Goal: Task Accomplishment & Management: Complete application form

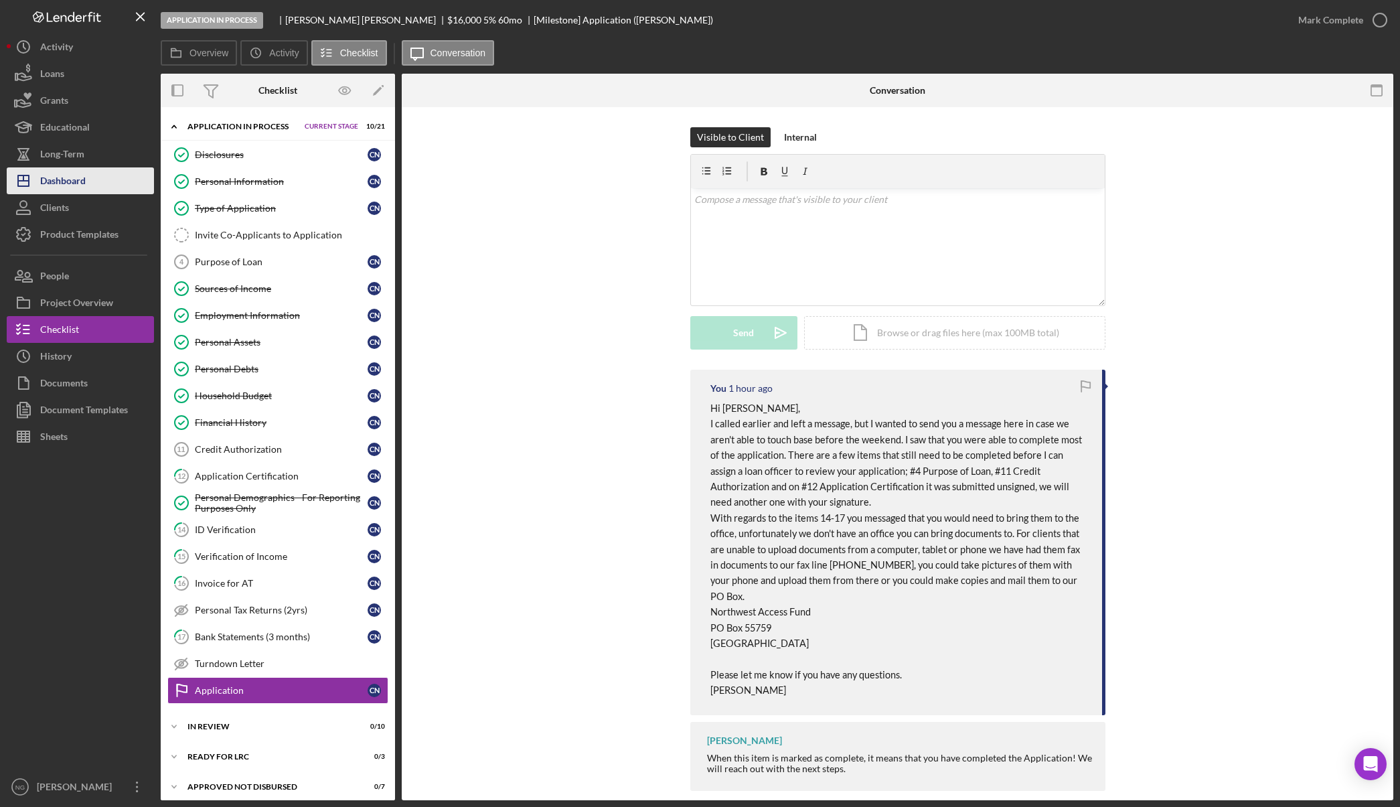
click at [60, 182] on div "Dashboard" at bounding box center [63, 182] width 46 height 30
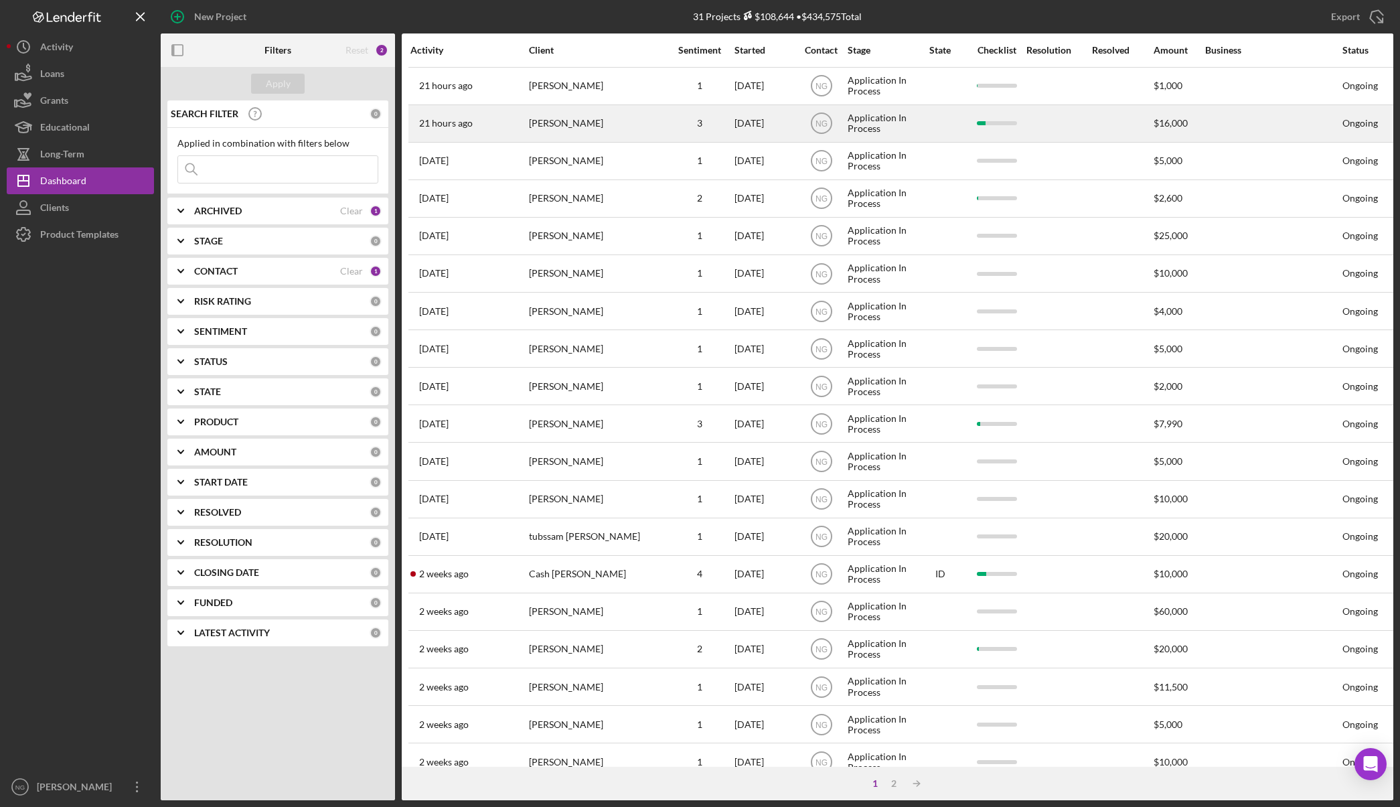
click at [571, 120] on div "[PERSON_NAME]" at bounding box center [596, 123] width 134 height 35
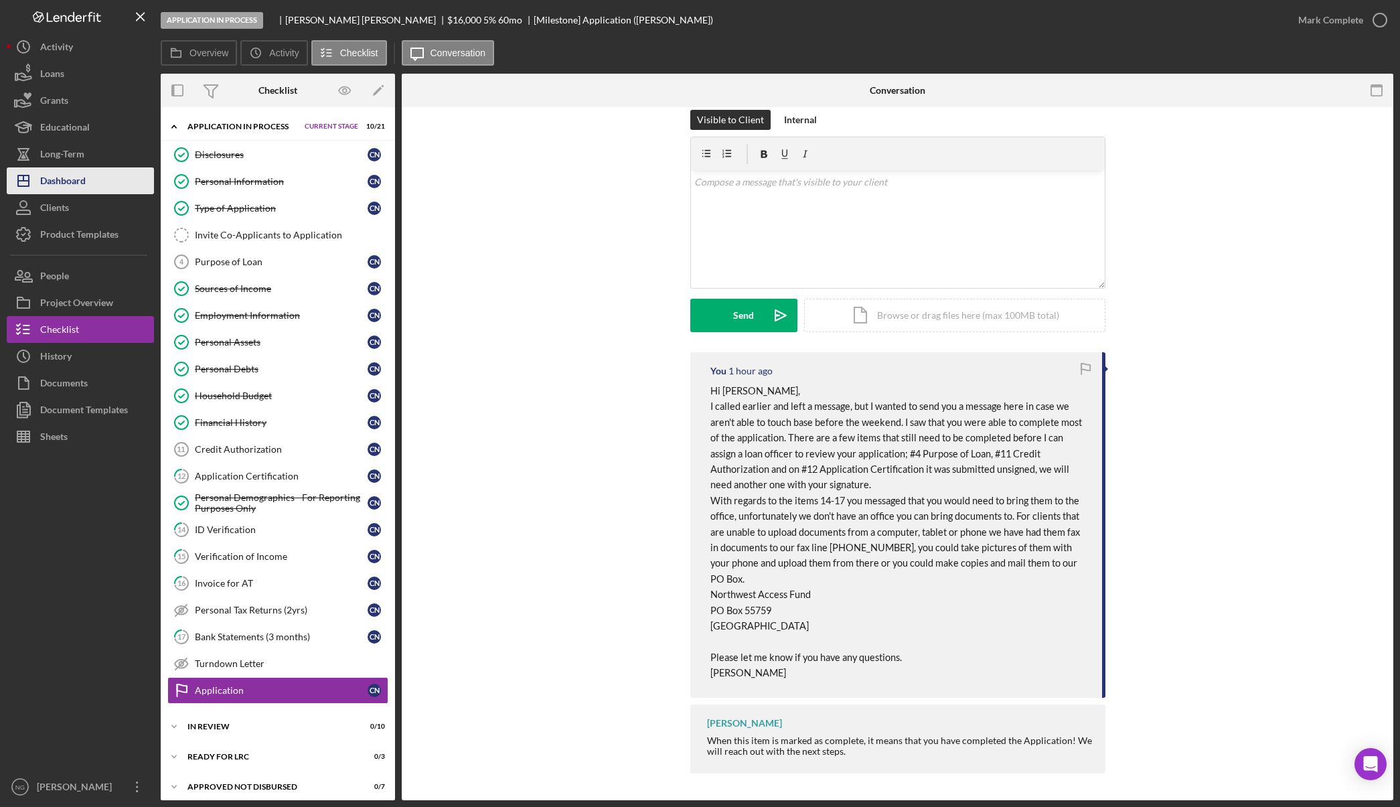
click at [80, 179] on div "Dashboard" at bounding box center [63, 182] width 46 height 30
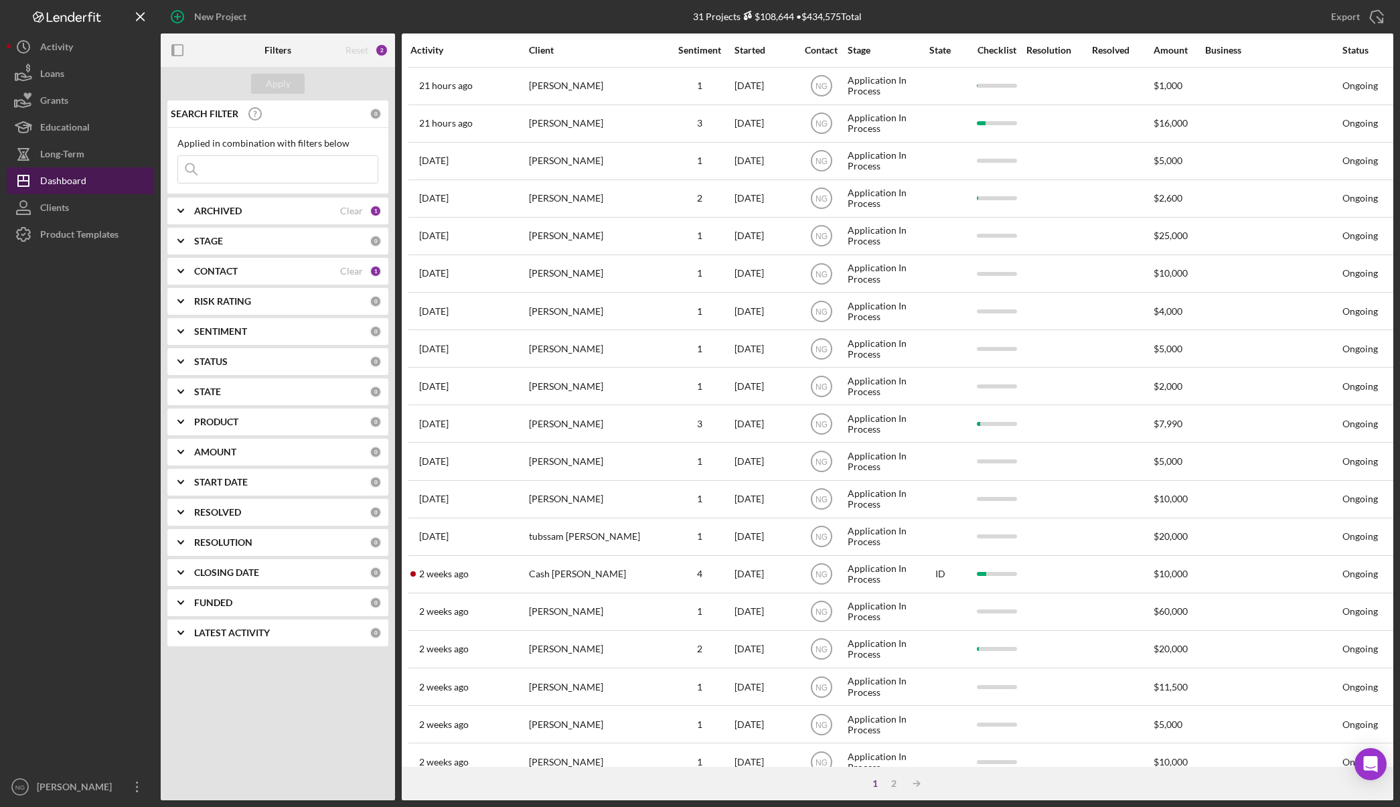
click at [79, 182] on div "Dashboard" at bounding box center [63, 182] width 46 height 30
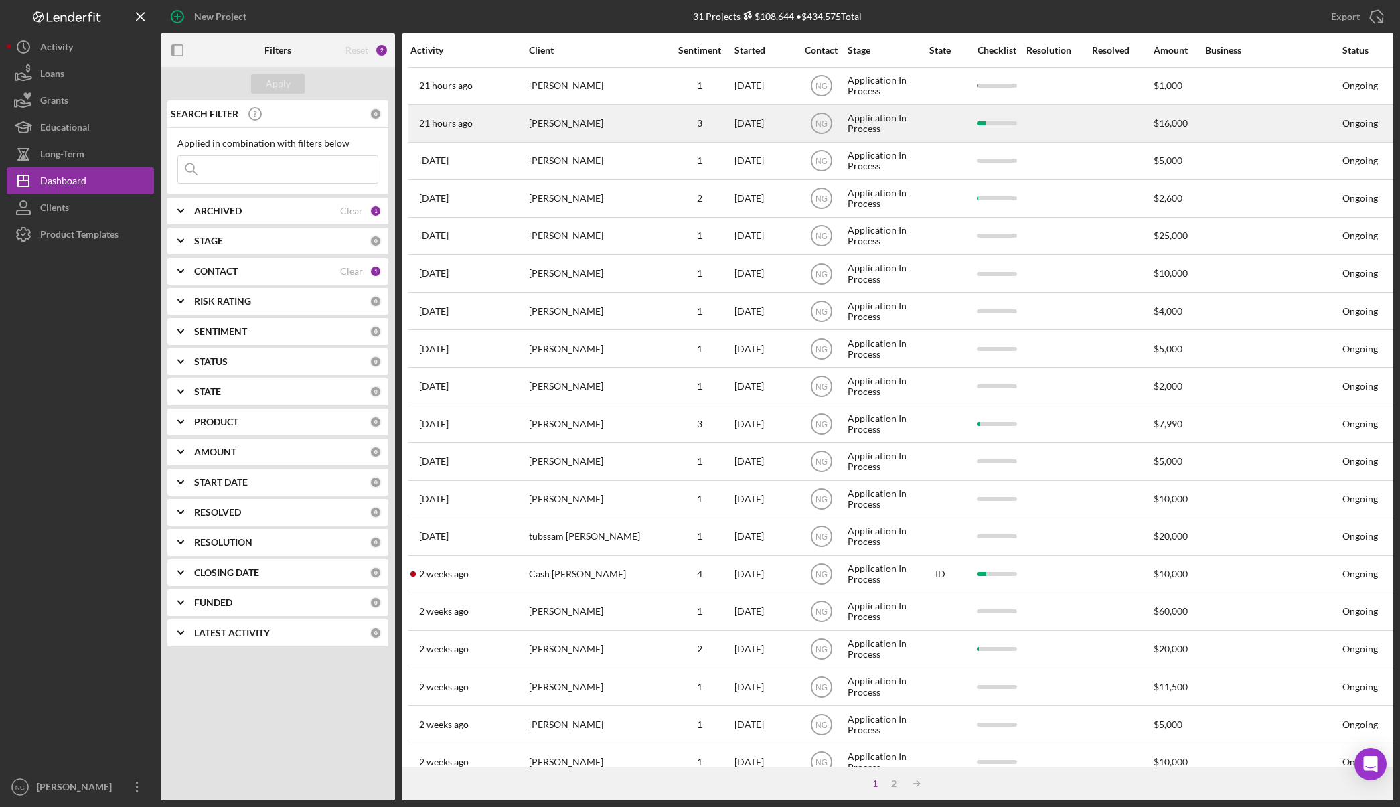
click at [556, 120] on div "[PERSON_NAME]" at bounding box center [596, 123] width 134 height 35
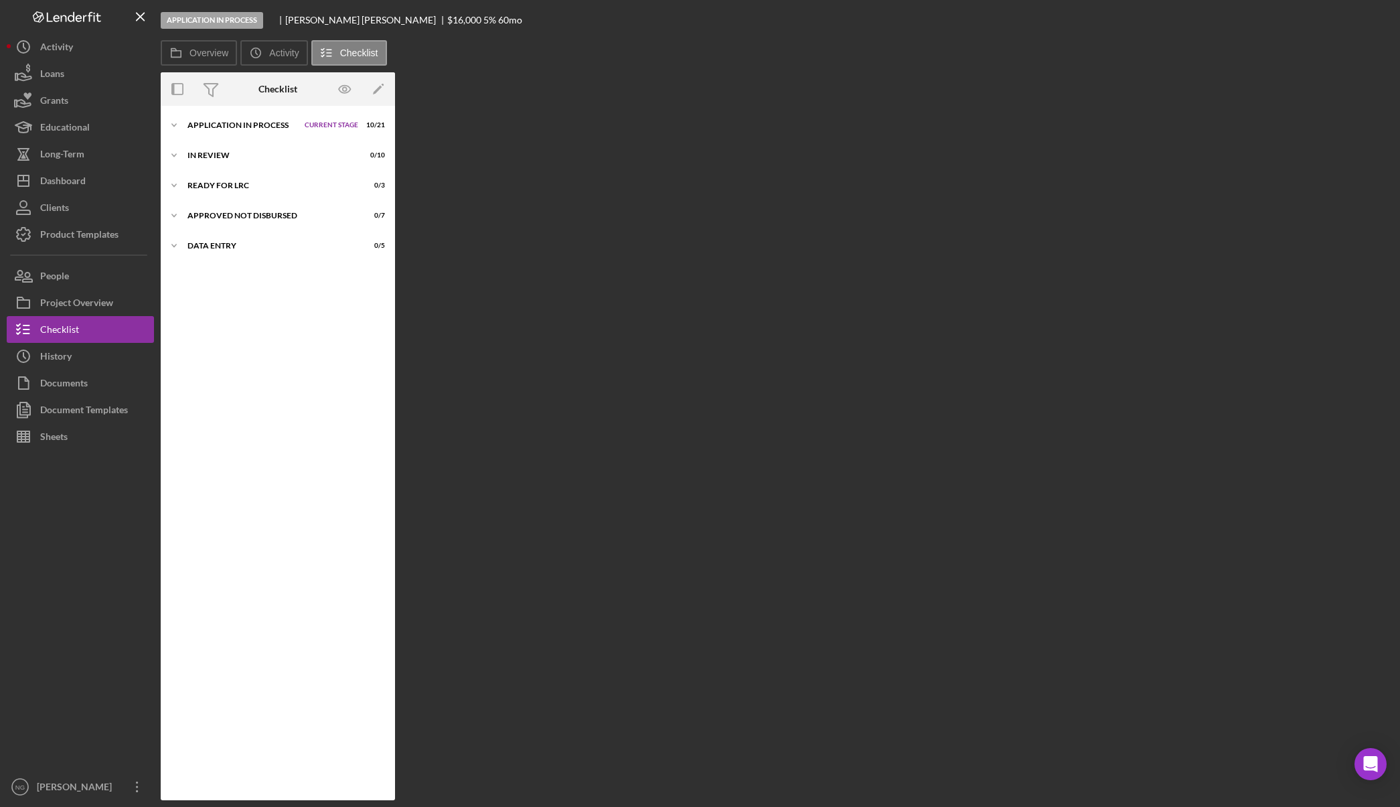
scroll to position [36, 0]
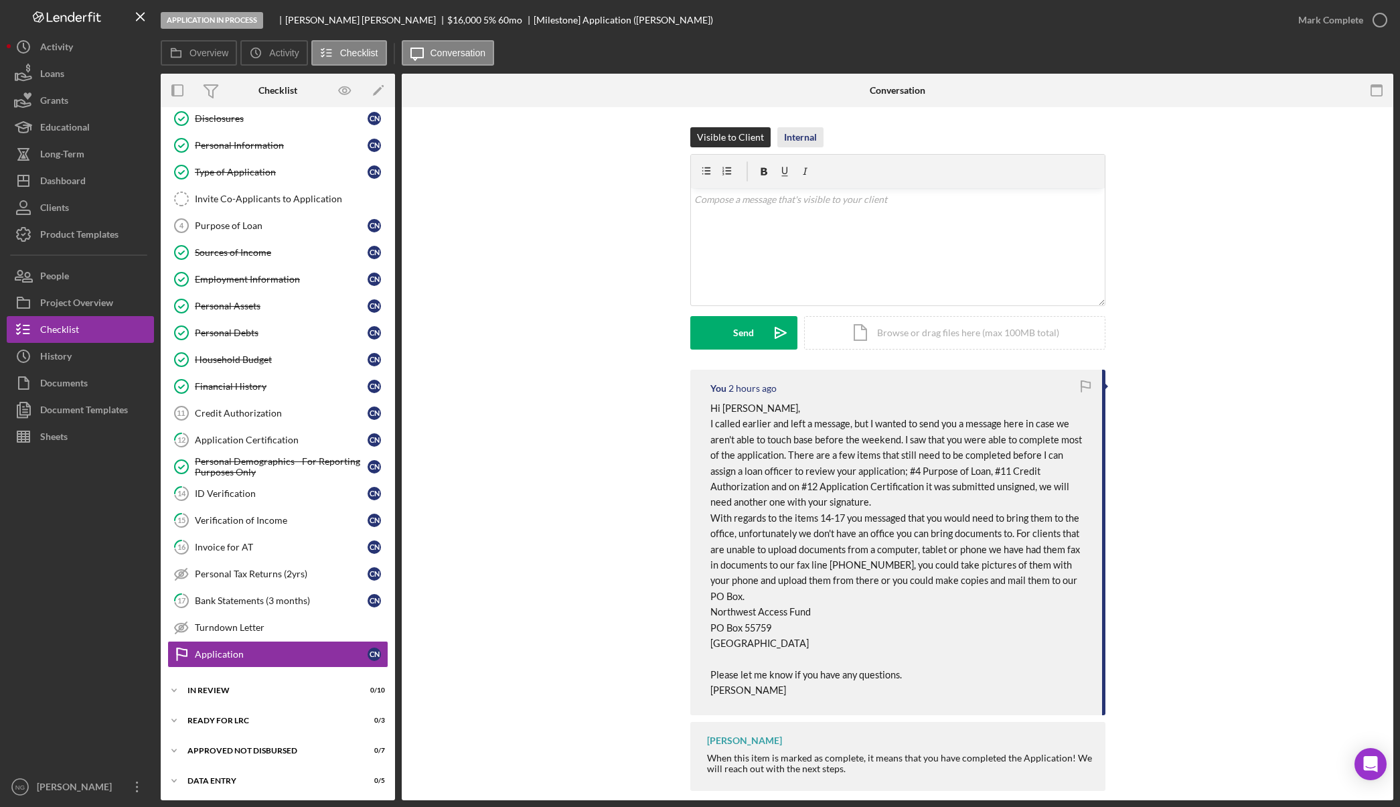
click at [804, 135] on div "Internal" at bounding box center [800, 137] width 33 height 20
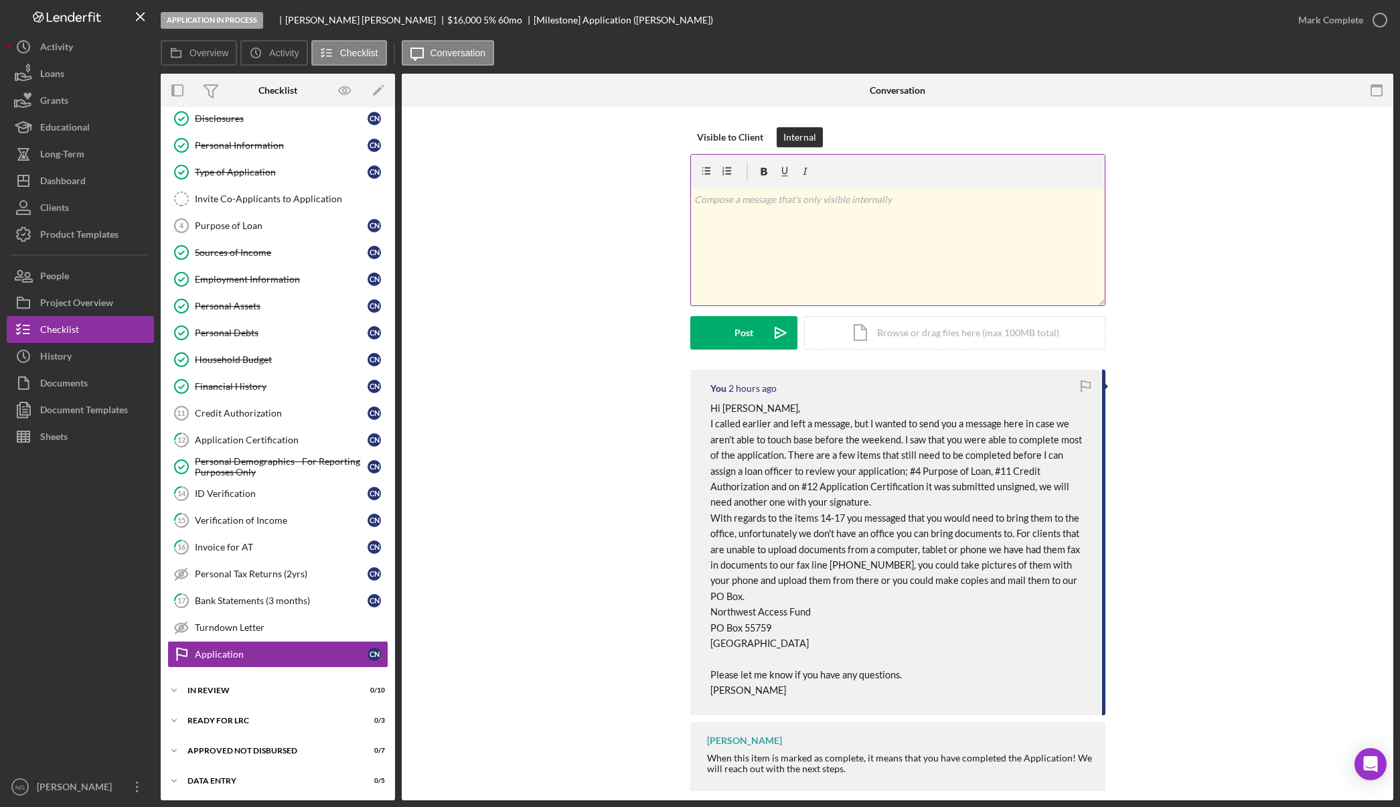
click at [812, 214] on div "v Color teal Color pink Remove color Add row above Add row below Add column bef…" at bounding box center [898, 246] width 414 height 117
click at [751, 332] on button "Post Icon/icon-invite-send" at bounding box center [743, 332] width 107 height 33
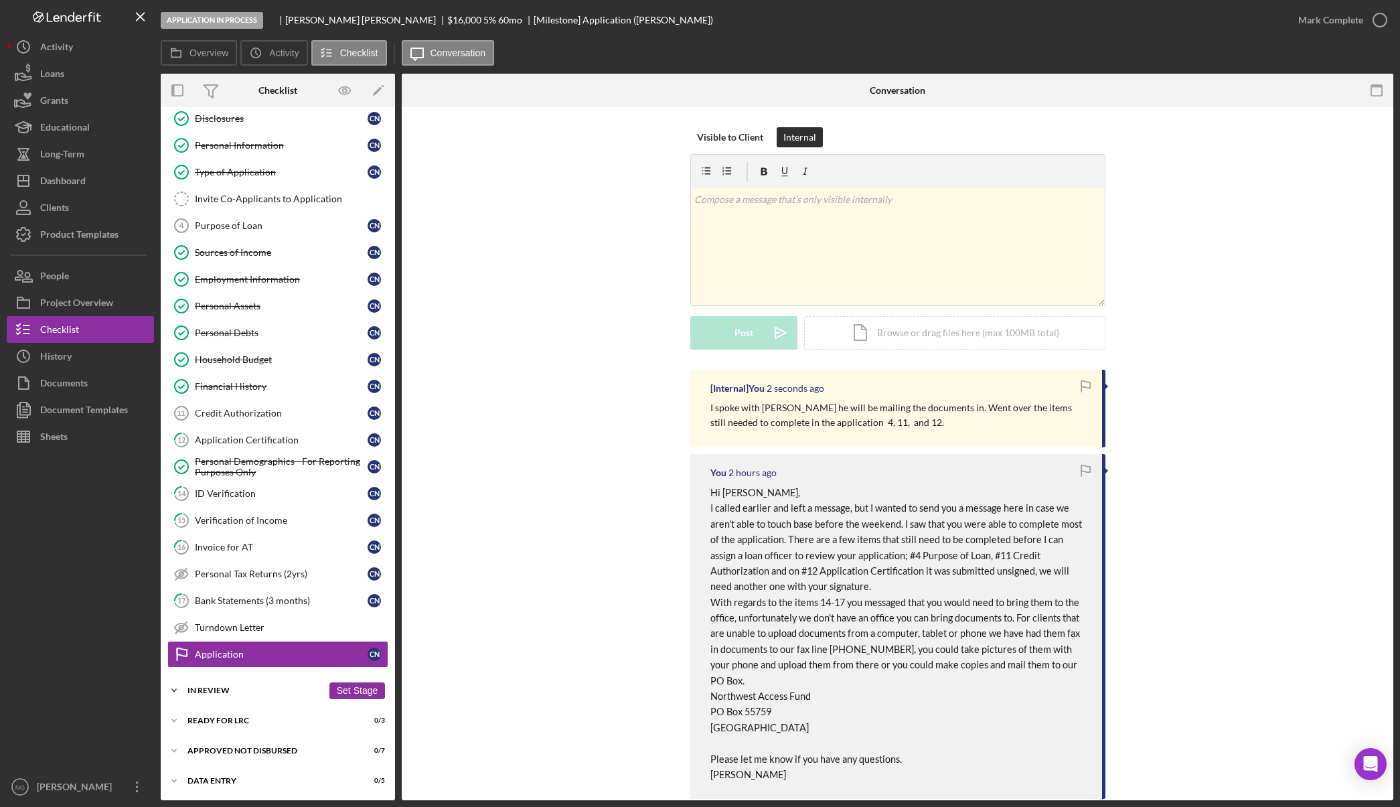
click at [262, 693] on div "In Review" at bounding box center [254, 690] width 135 height 8
click at [286, 747] on div "Personal Profile" at bounding box center [281, 745] width 173 height 11
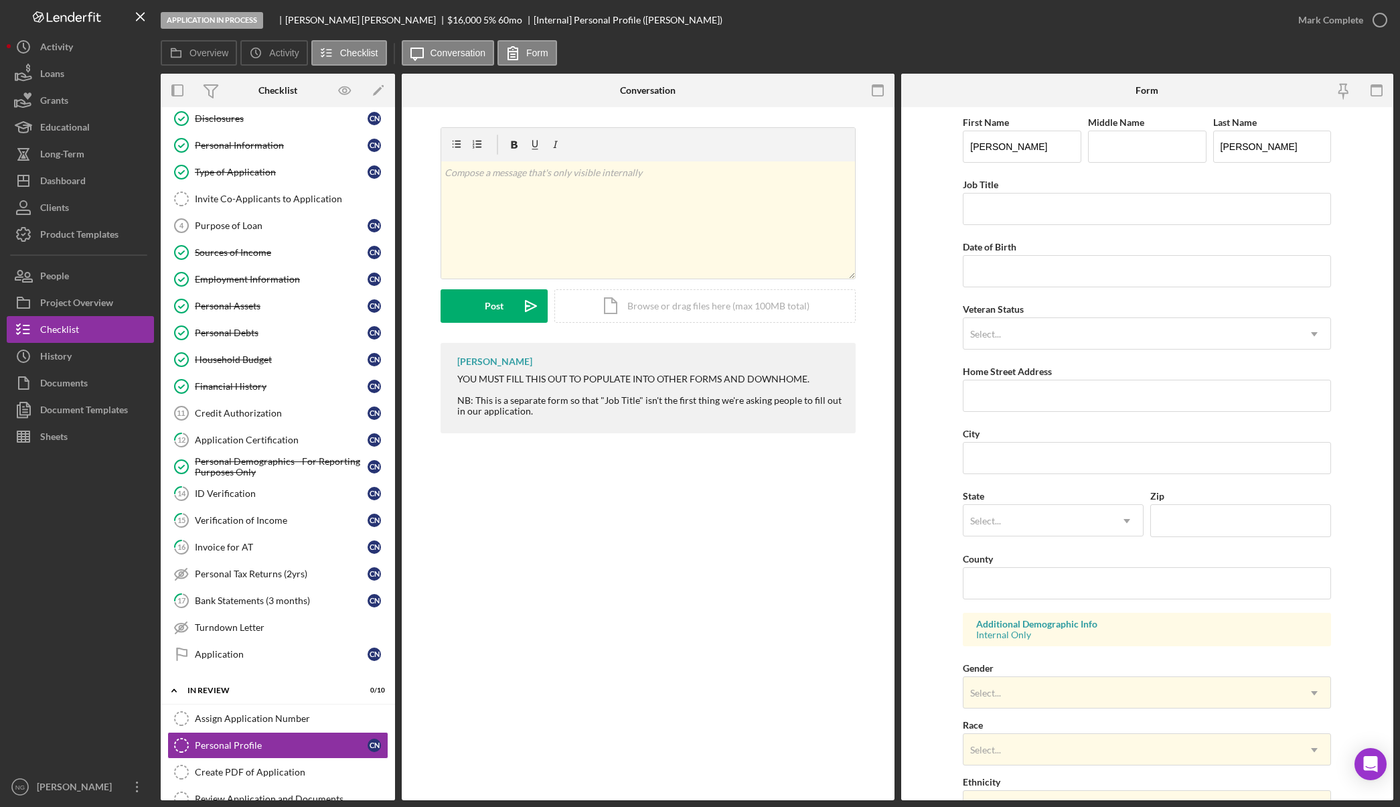
drag, startPoint x: 1343, startPoint y: 91, endPoint x: 1288, endPoint y: 91, distance: 55.6
click at [1343, 92] on icon "button" at bounding box center [1343, 91] width 30 height 30
click at [875, 87] on rect "button" at bounding box center [877, 86] width 11 height 3
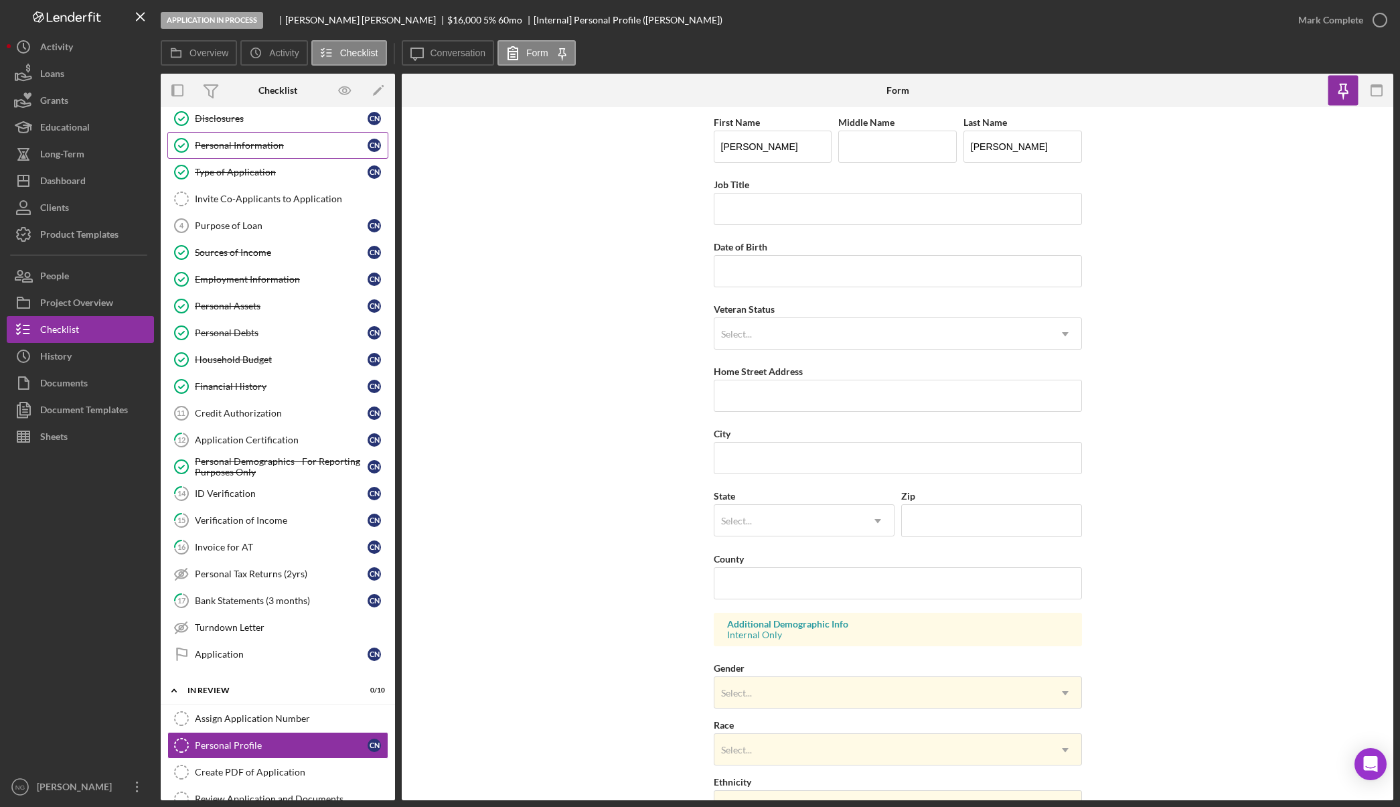
click at [263, 149] on div "Personal Information" at bounding box center [281, 145] width 173 height 11
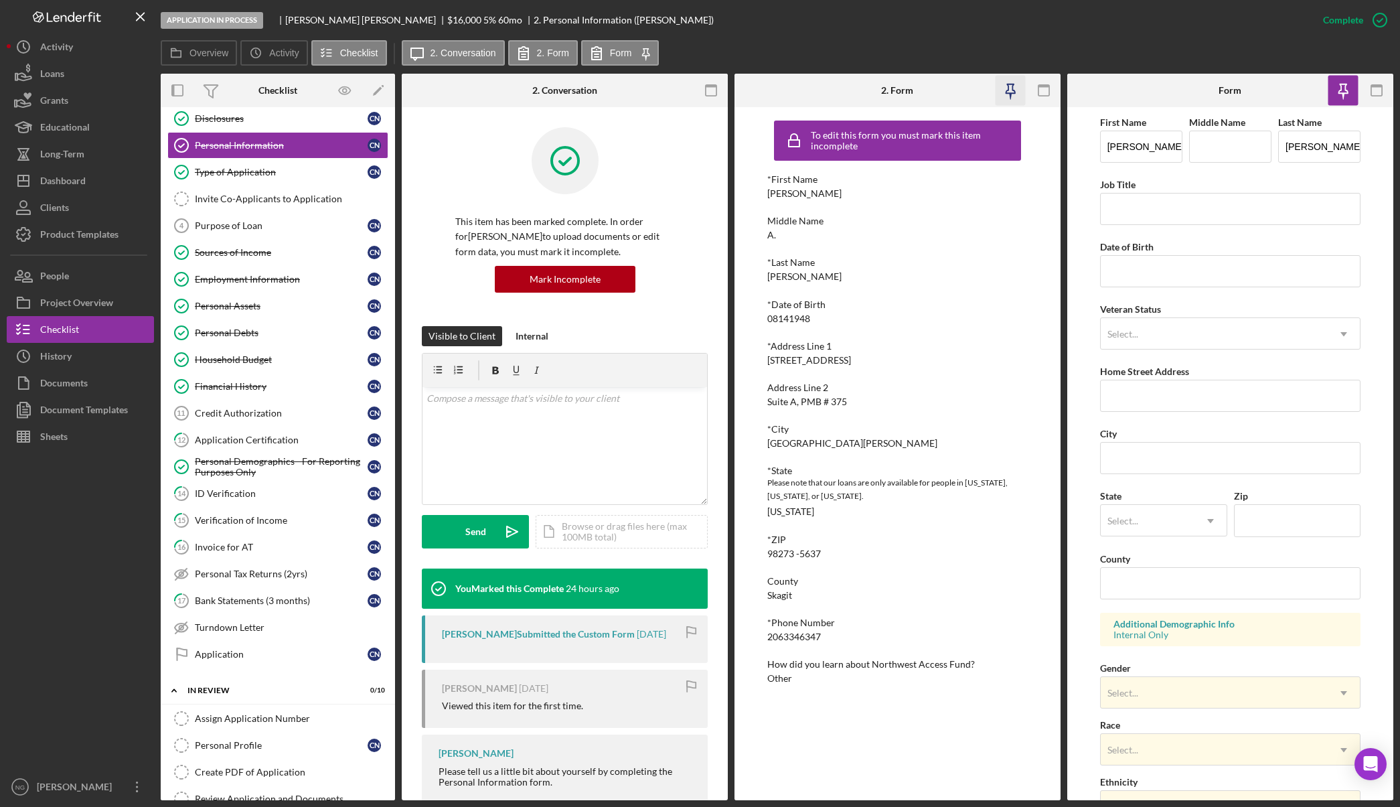
click at [1010, 89] on icon "button" at bounding box center [1010, 91] width 30 height 30
click at [710, 86] on rect "button" at bounding box center [711, 86] width 11 height 3
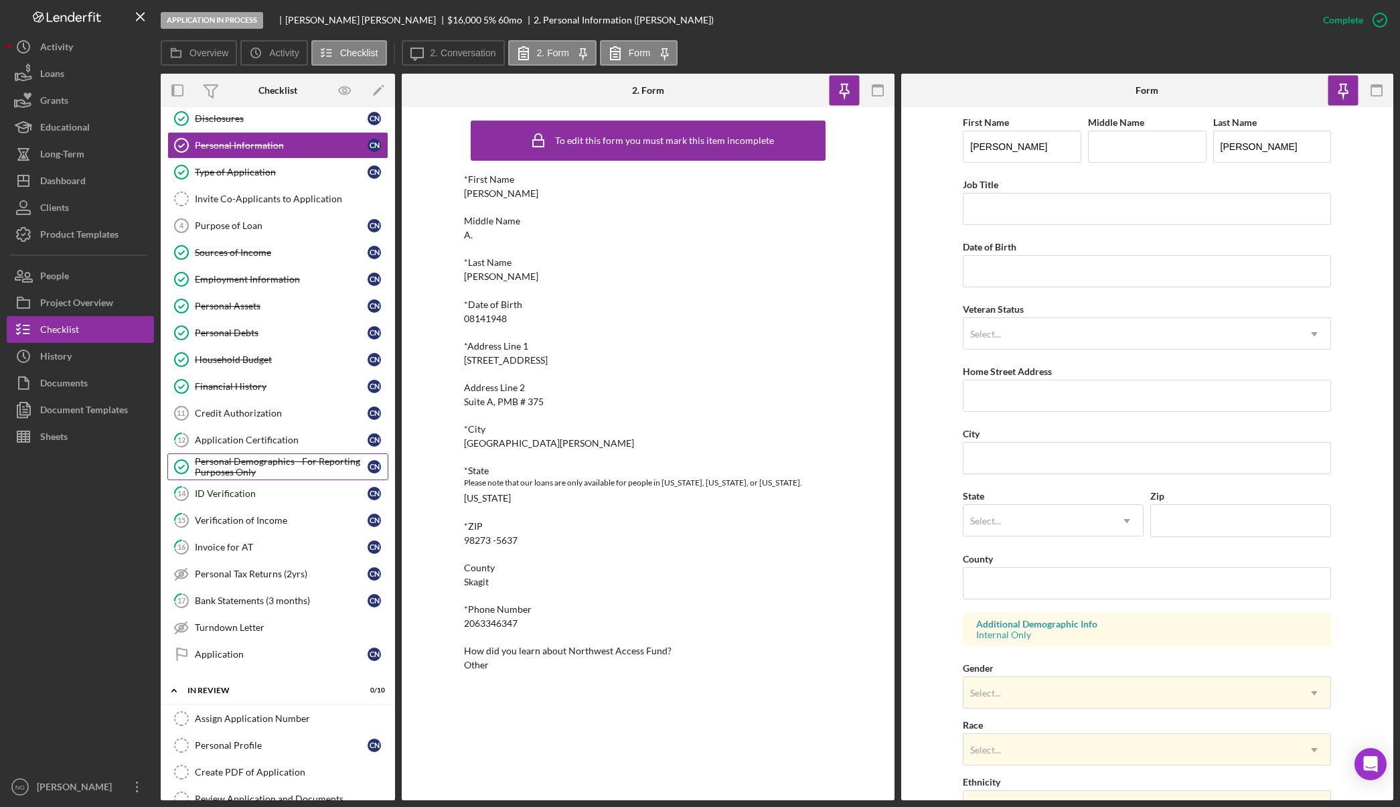
click at [259, 465] on div "Personal Demographics - For Reporting Purposes Only" at bounding box center [281, 466] width 173 height 21
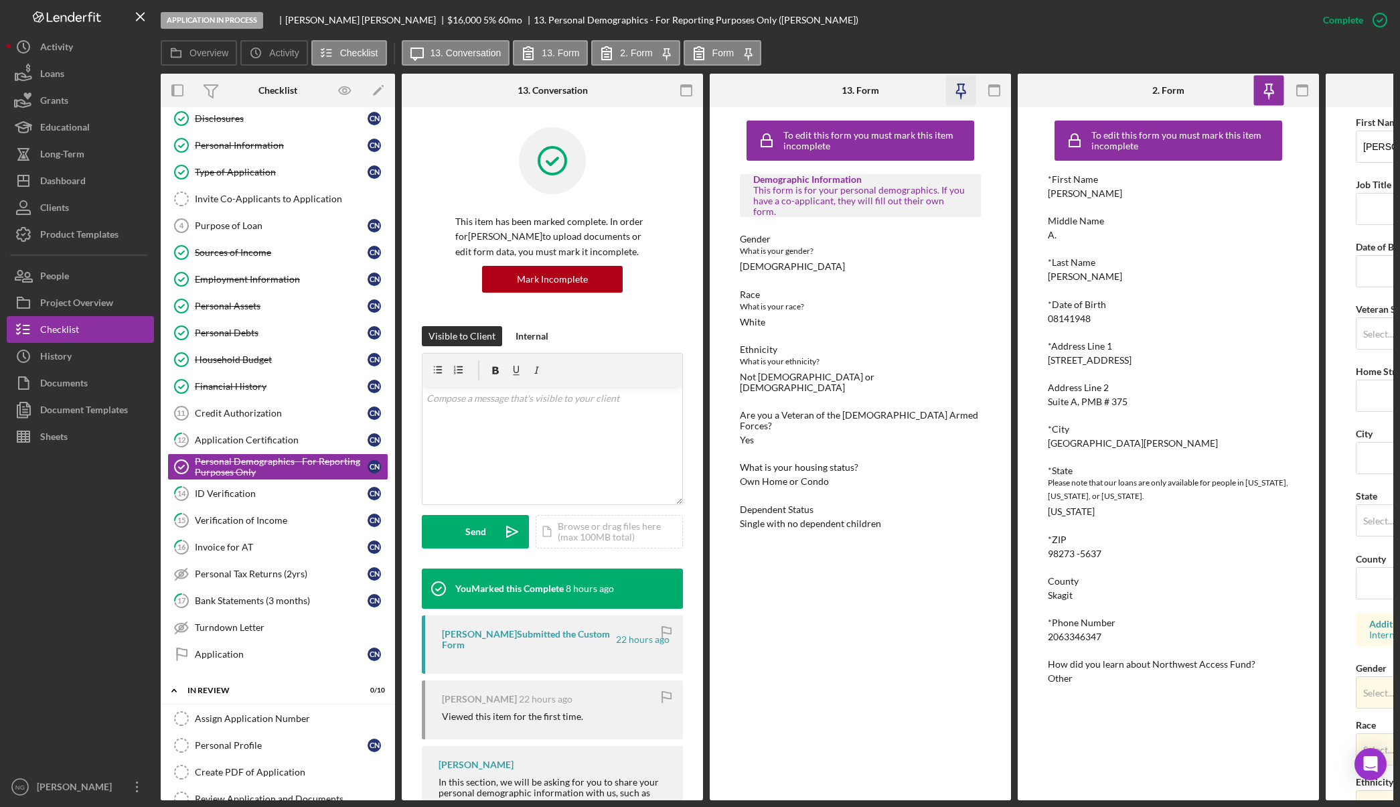
click at [963, 91] on icon "button" at bounding box center [961, 91] width 30 height 30
click at [682, 90] on icon "button" at bounding box center [687, 91] width 30 height 30
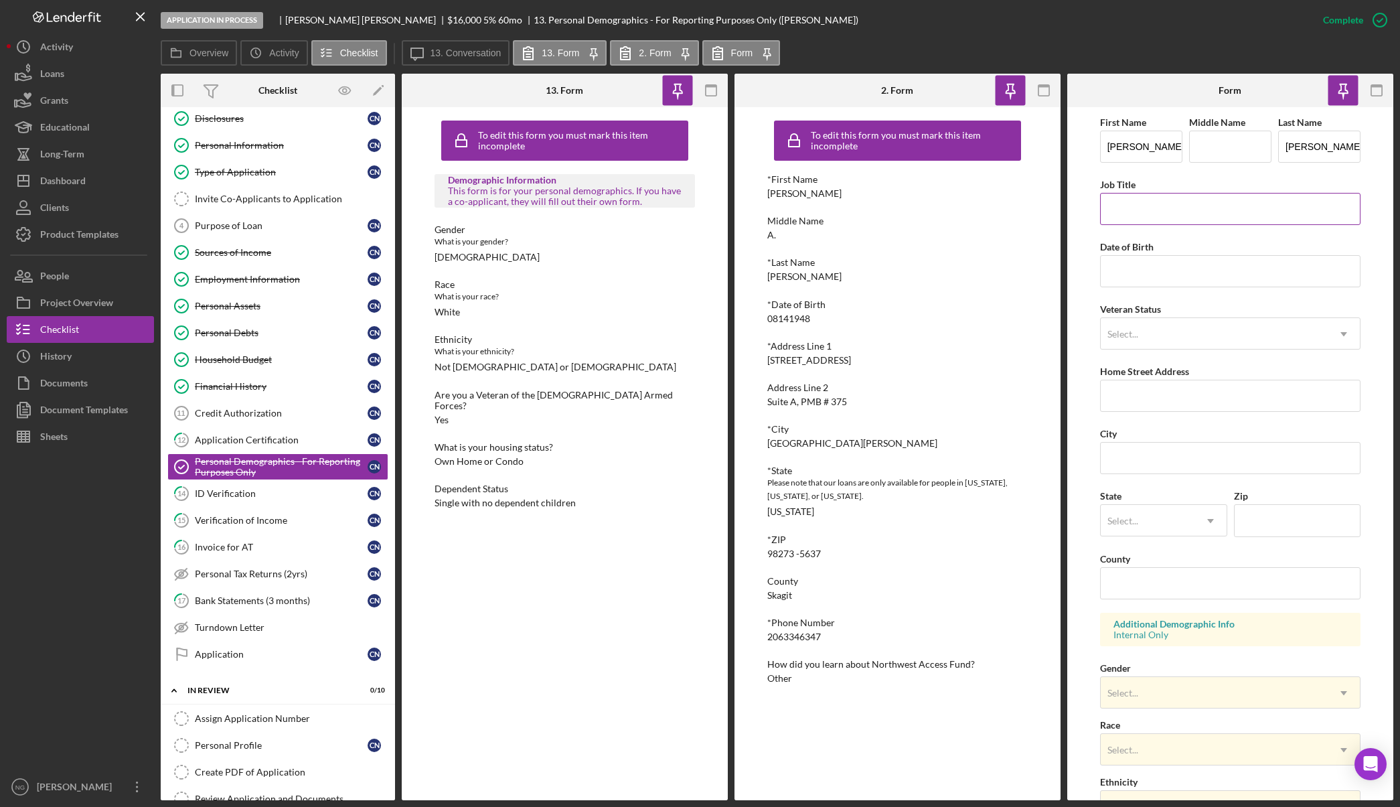
click at [1152, 203] on input "Job Title" at bounding box center [1230, 209] width 261 height 32
click at [1203, 149] on input "Middle Name" at bounding box center [1230, 147] width 82 height 32
type input "A."
click at [299, 287] on link "Employment Information Employment Information C N" at bounding box center [277, 279] width 221 height 27
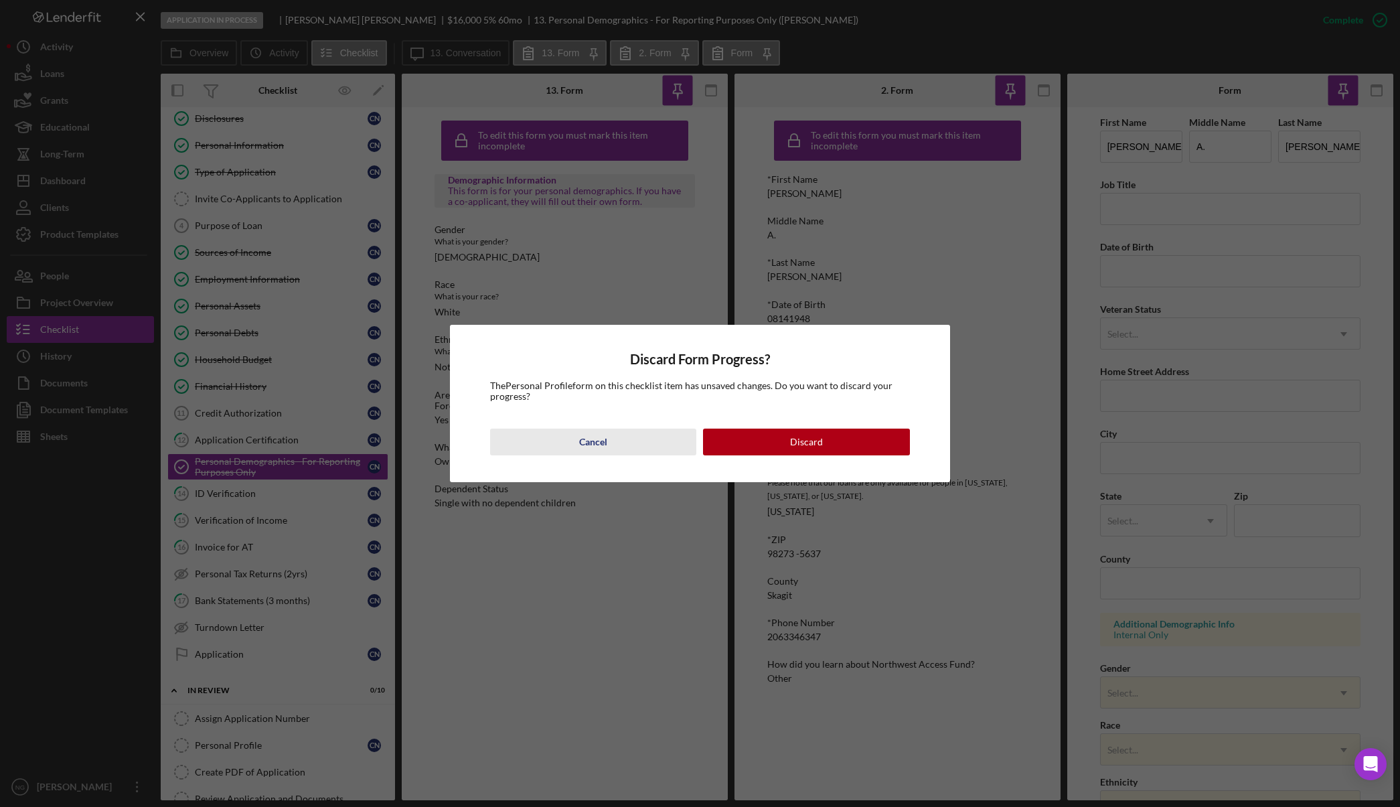
click at [598, 446] on div "Cancel" at bounding box center [593, 442] width 28 height 27
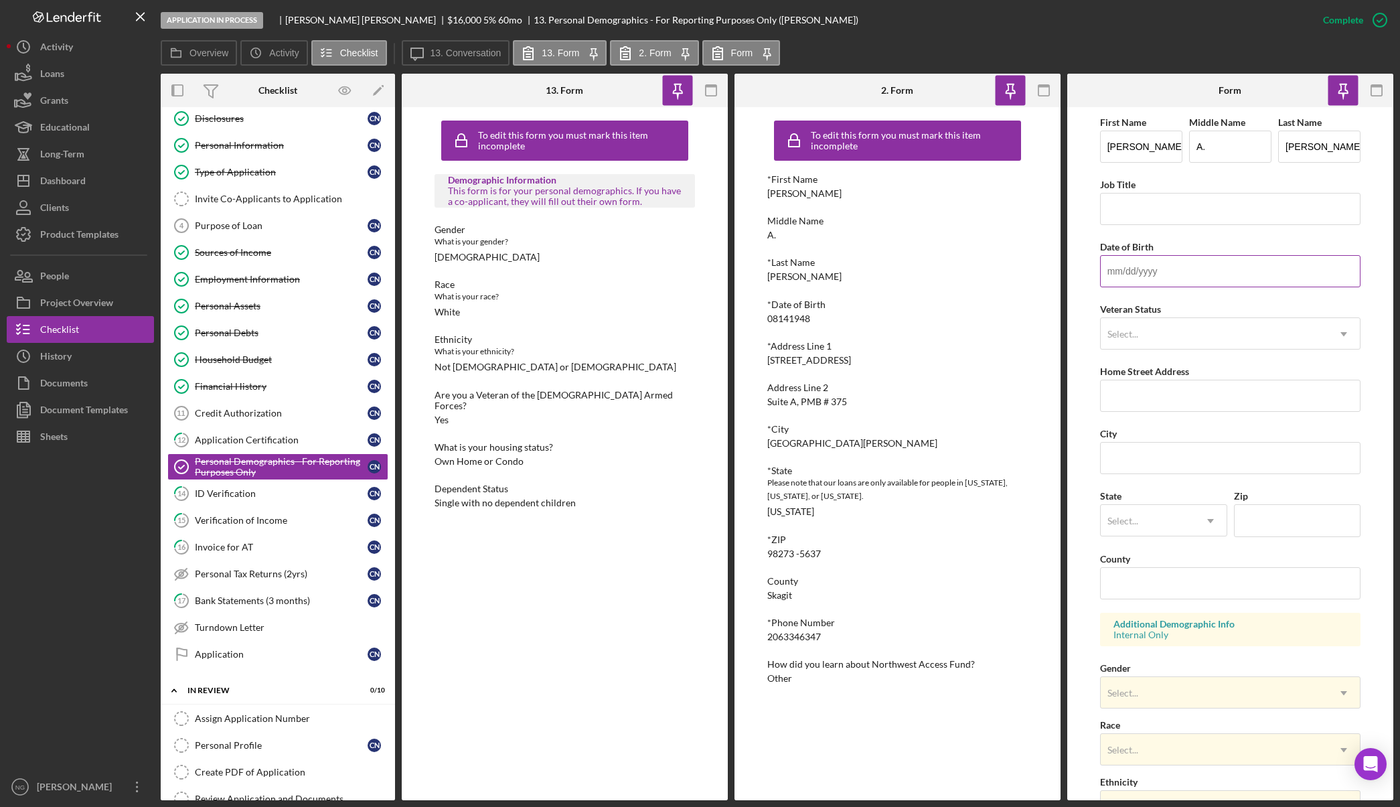
click at [1251, 268] on input "Date of Birth" at bounding box center [1230, 271] width 261 height 32
type input "[DATE]"
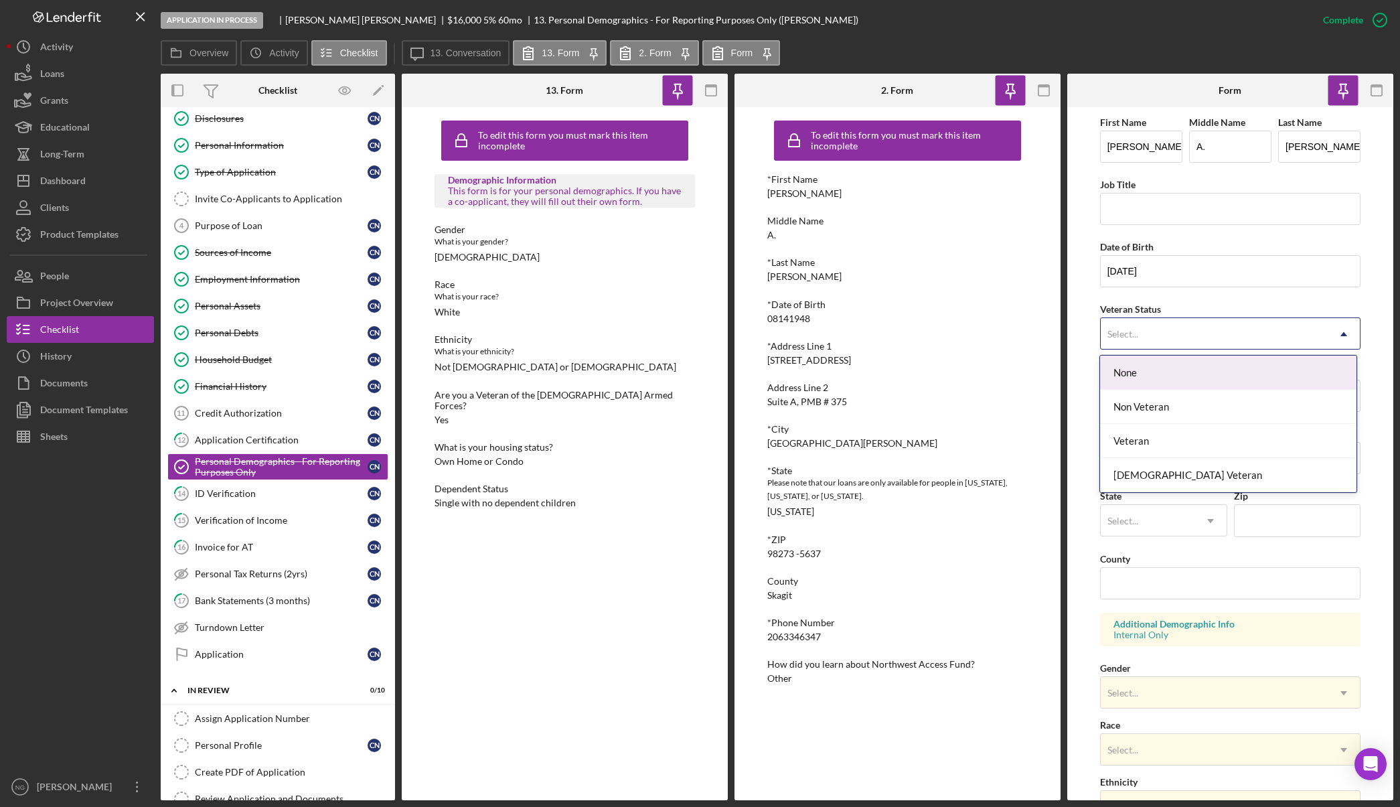
click at [1217, 323] on div "Select..." at bounding box center [1215, 334] width 228 height 31
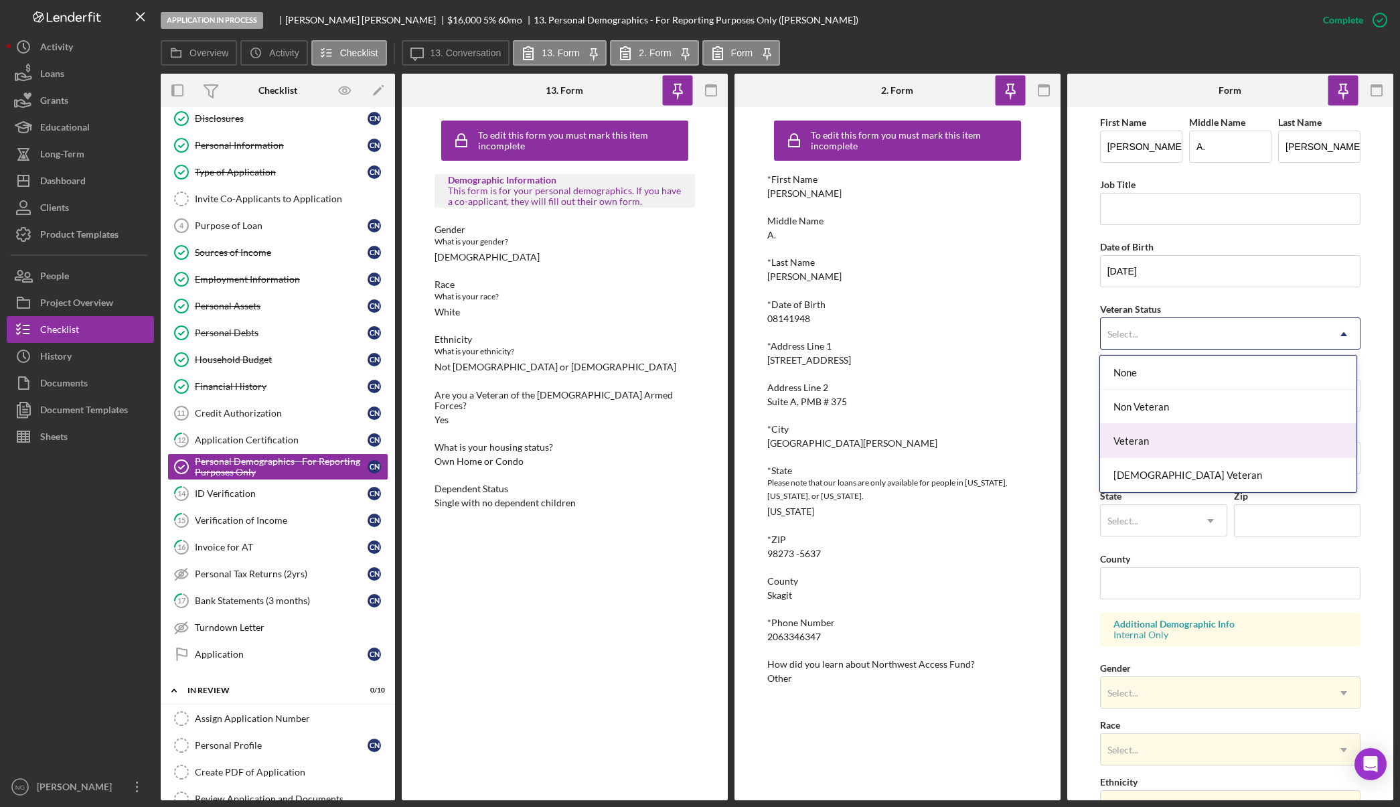
click at [1213, 449] on div "Veteran" at bounding box center [1228, 441] width 256 height 34
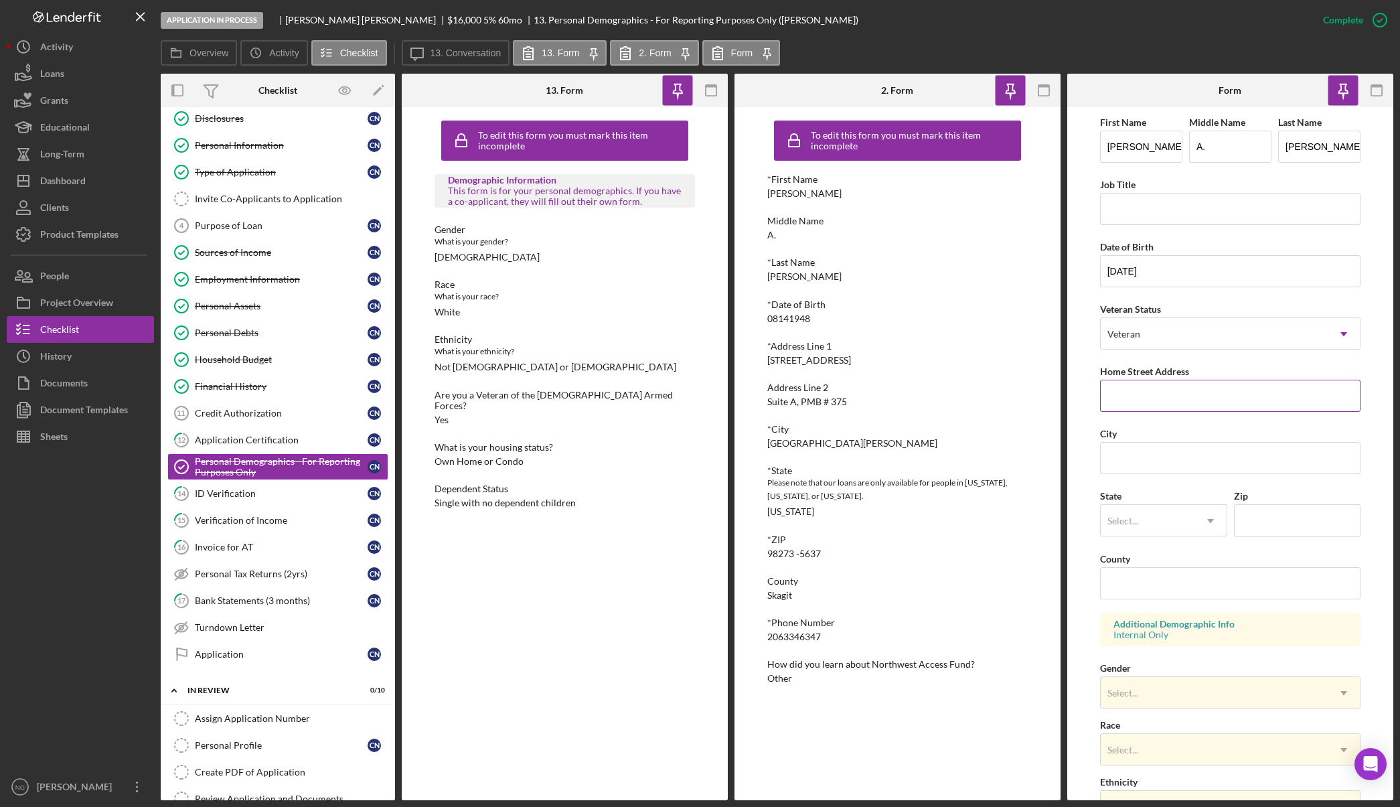
click at [1179, 395] on input "Home Street Address" at bounding box center [1230, 396] width 261 height 32
click at [851, 361] on div "[STREET_ADDRESS]" at bounding box center [809, 360] width 84 height 11
click at [769, 360] on div "[STREET_ADDRESS]" at bounding box center [809, 360] width 84 height 11
drag, startPoint x: 769, startPoint y: 360, endPoint x: 860, endPoint y: 364, distance: 91.2
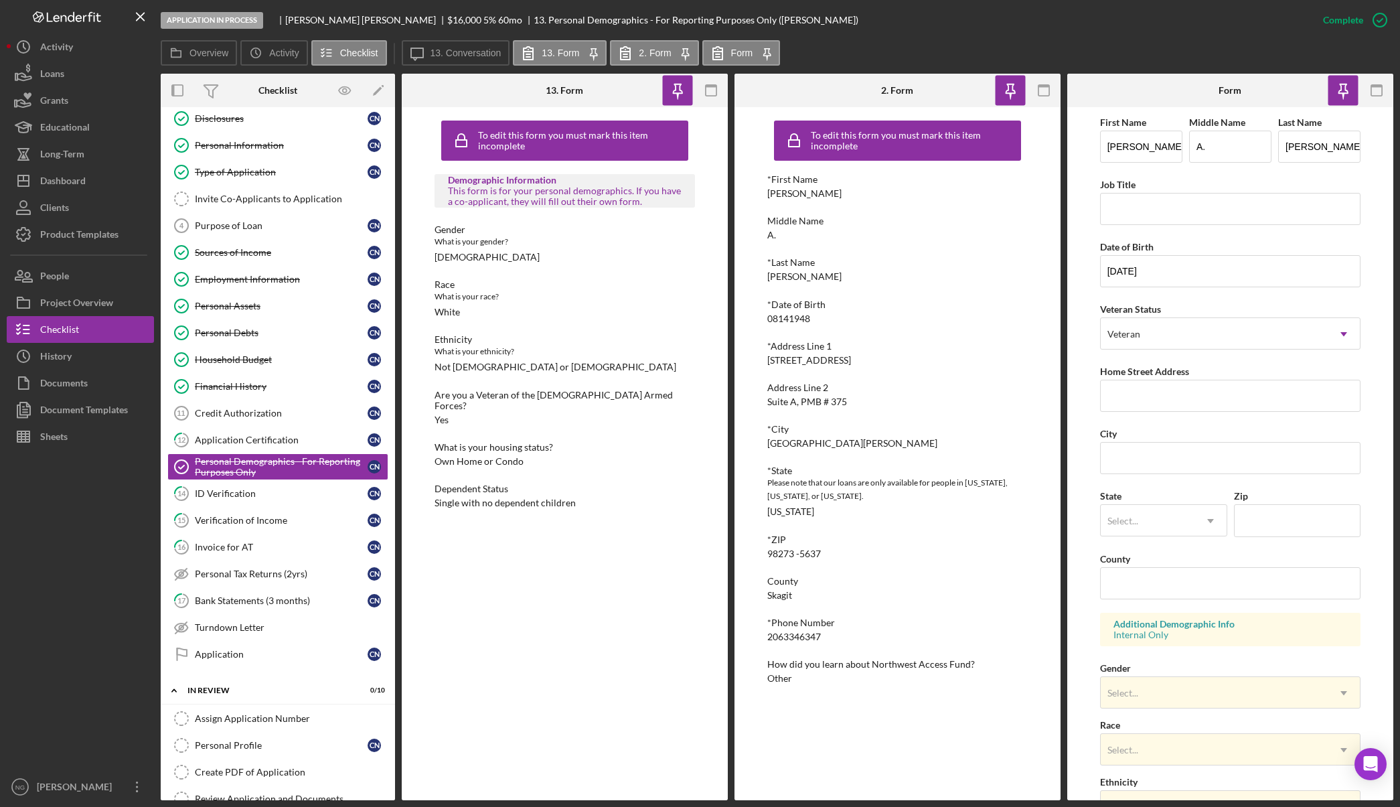
click at [851, 364] on div "[STREET_ADDRESS]" at bounding box center [809, 360] width 84 height 11
copy div "[STREET_ADDRESS]"
click at [1156, 398] on input "Home Street Address" at bounding box center [1230, 396] width 261 height 32
paste input "[STREET_ADDRESS]"
drag, startPoint x: 767, startPoint y: 400, endPoint x: 778, endPoint y: 399, distance: 11.5
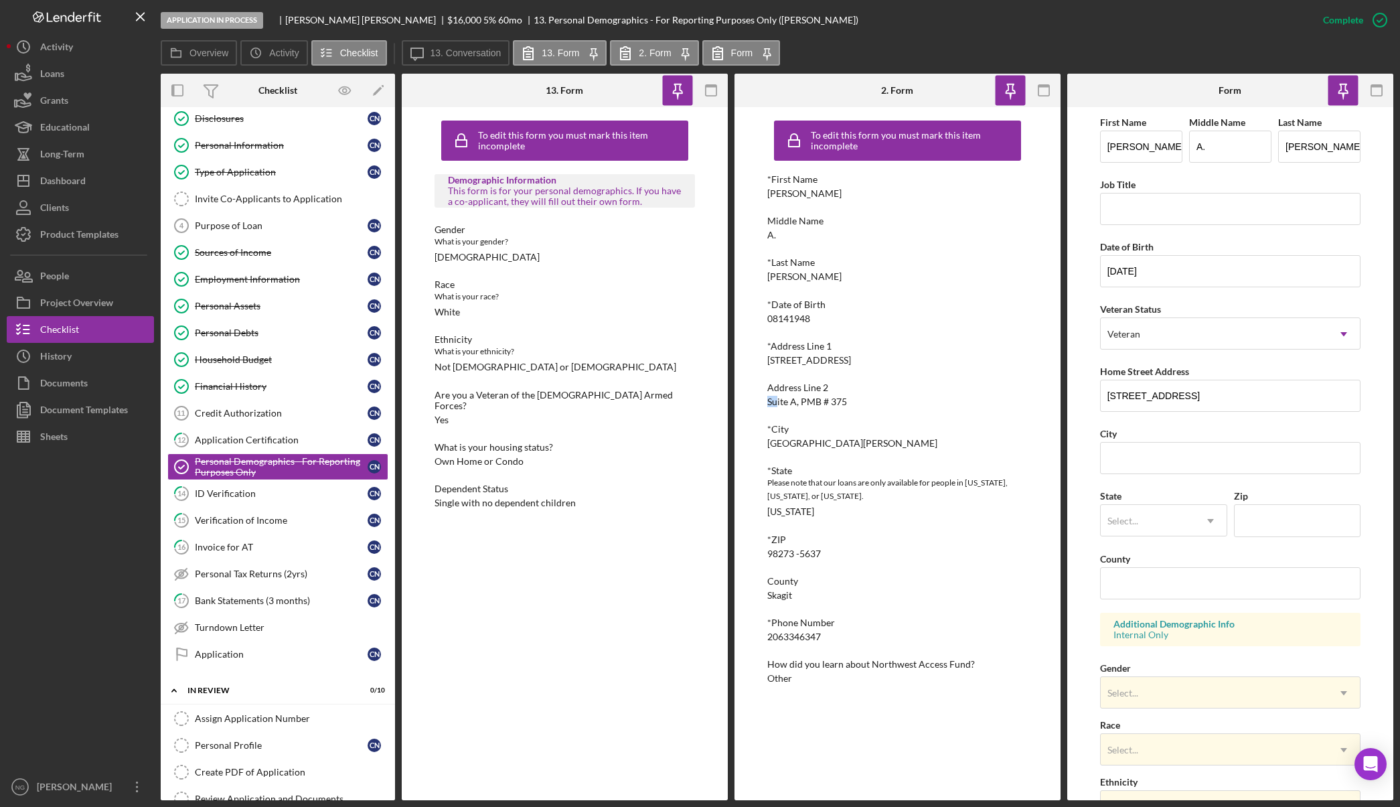
click at [778, 399] on div "Suite A, PMB # 375" at bounding box center [807, 401] width 80 height 11
click at [772, 402] on div "Suite A, PMB # 375" at bounding box center [807, 401] width 80 height 11
drag, startPoint x: 767, startPoint y: 402, endPoint x: 850, endPoint y: 405, distance: 83.1
click at [850, 405] on div "Address Line 2 Suite A, PMB # 375" at bounding box center [897, 394] width 261 height 25
copy div "Suite A, PMB # 375"
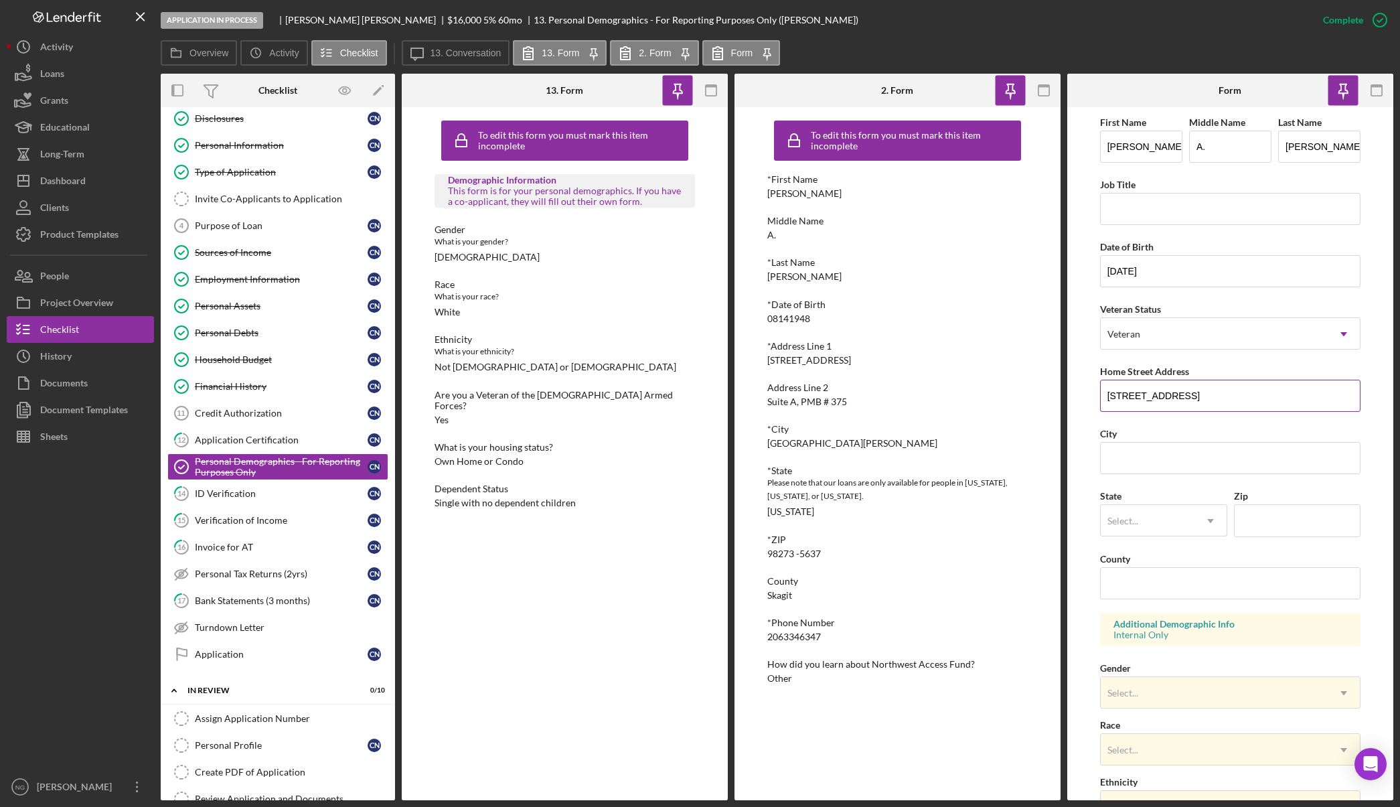
click at [1246, 393] on input "[STREET_ADDRESS]" at bounding box center [1230, 396] width 261 height 32
drag, startPoint x: 1247, startPoint y: 393, endPoint x: 1218, endPoint y: 394, distance: 28.8
click at [1218, 394] on input "[STREET_ADDRESS]" at bounding box center [1230, 396] width 261 height 32
paste input "Suite A, PMB # 375"
type input "[STREET_ADDRESS]"
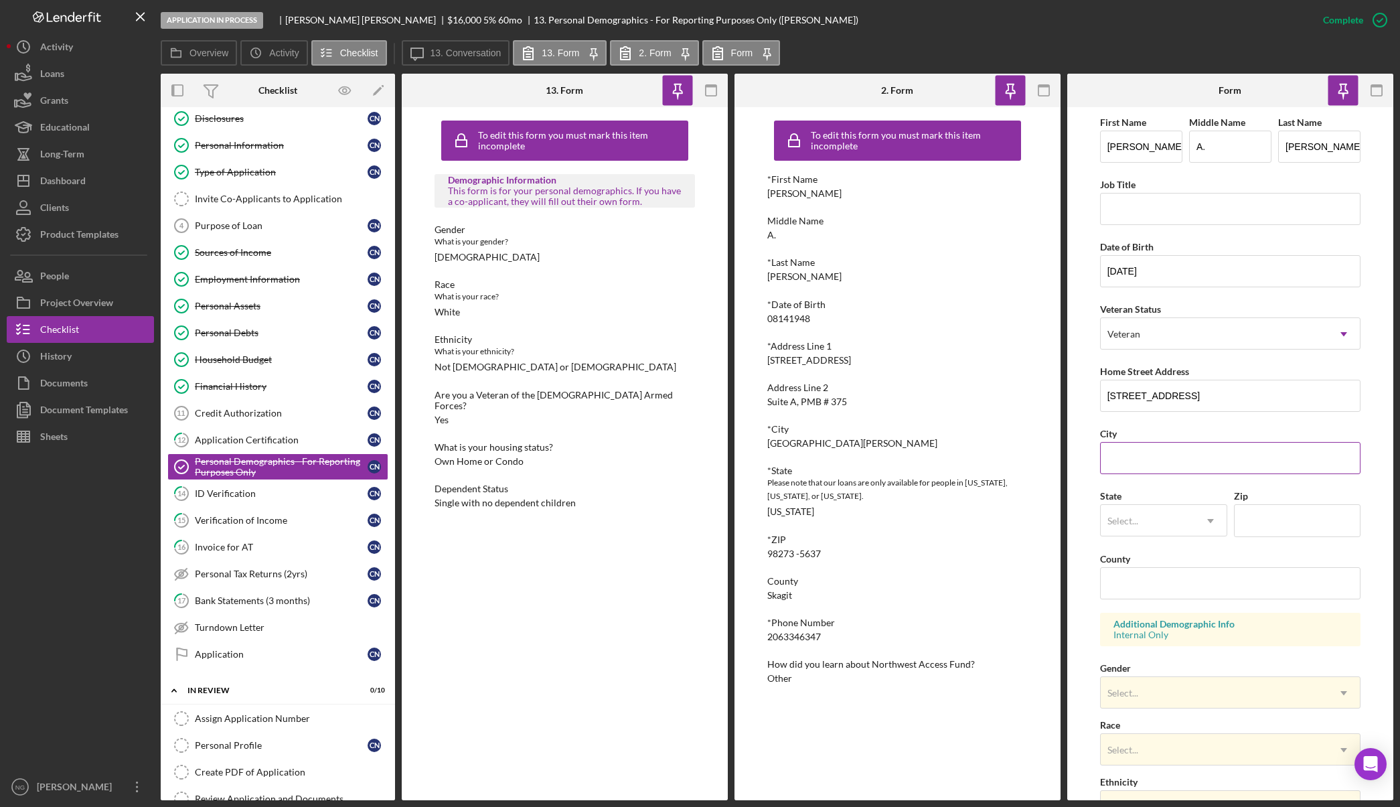
click at [1205, 456] on input "City" at bounding box center [1230, 458] width 261 height 32
type input "[GEOGRAPHIC_DATA][PERSON_NAME]"
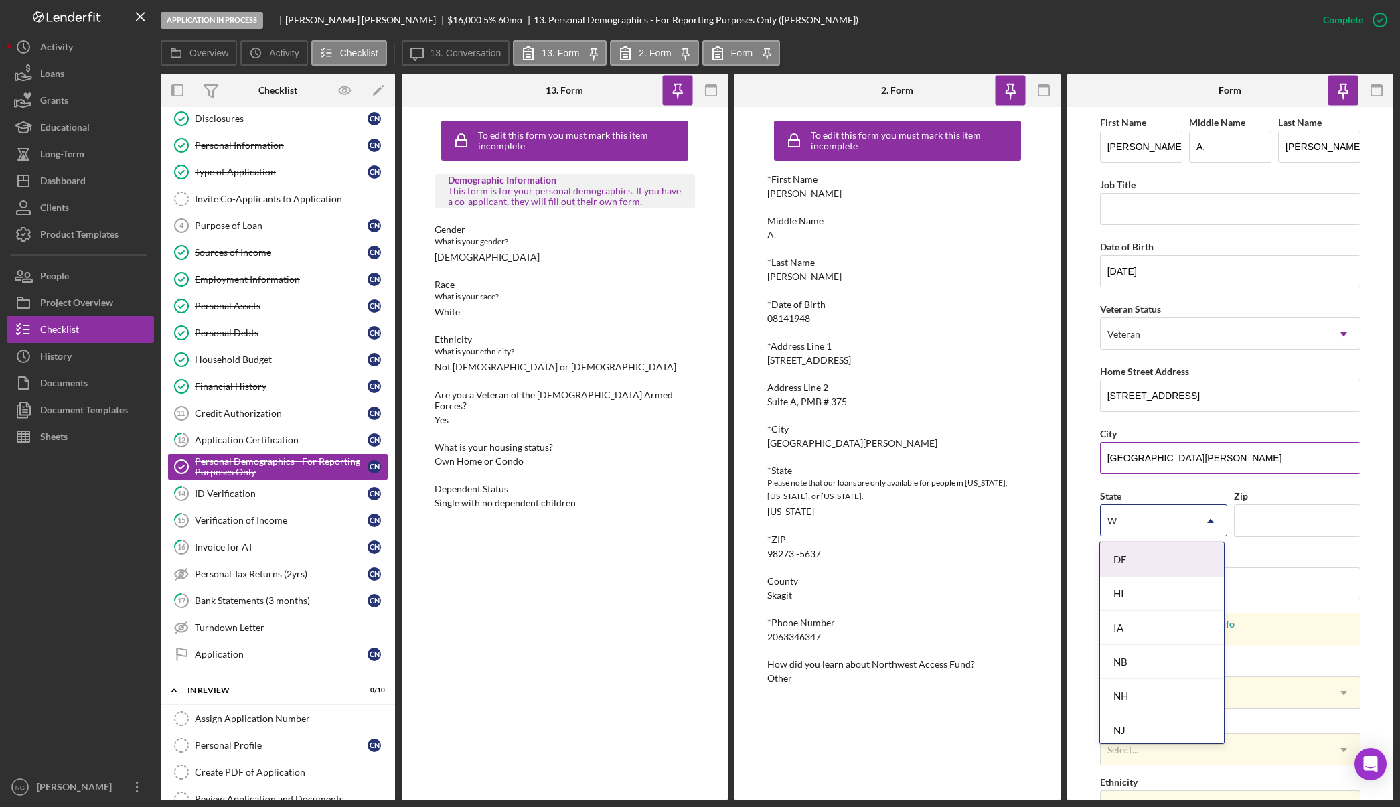
type input "WA"
click at [1164, 732] on div "WA" at bounding box center [1162, 730] width 124 height 34
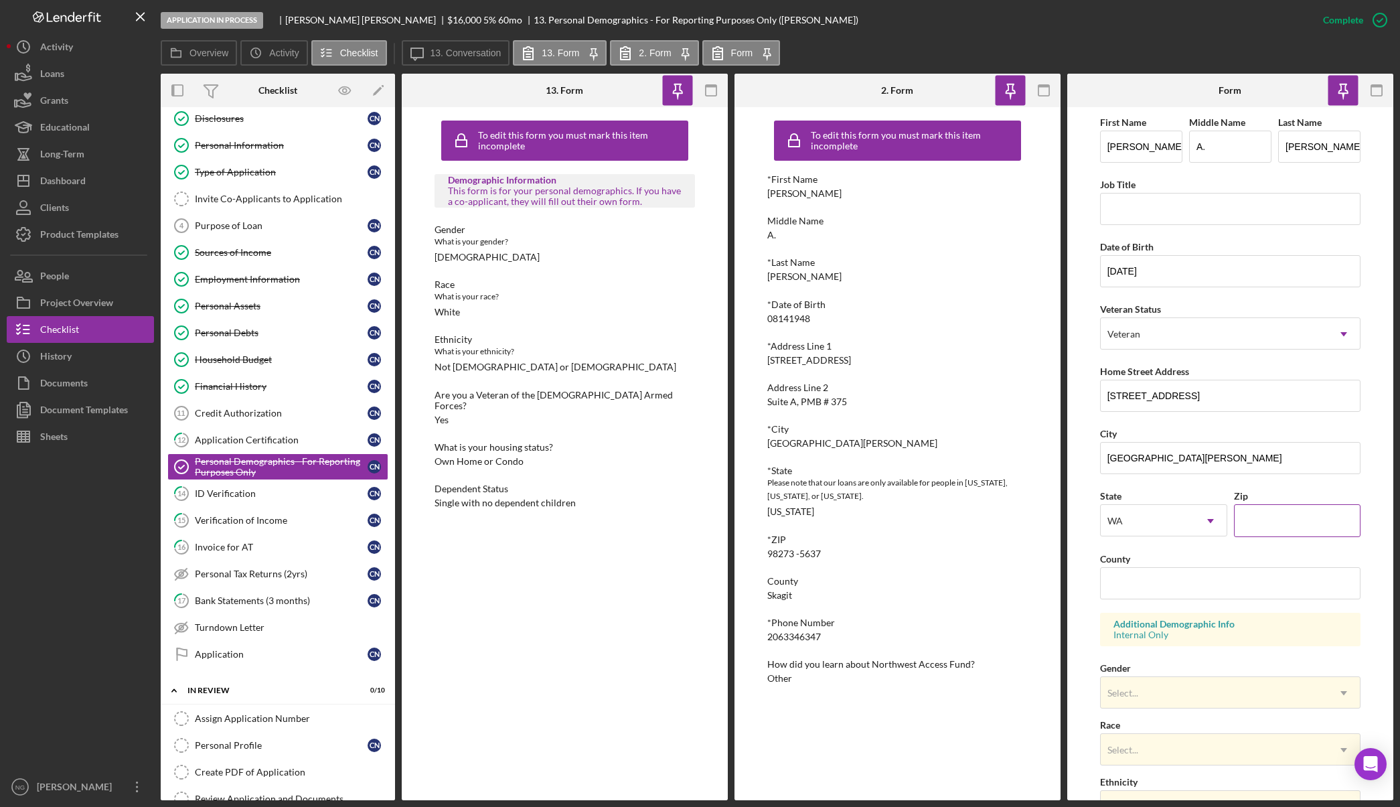
click at [1279, 522] on input "Zip" at bounding box center [1297, 520] width 127 height 32
type input "98273"
type input "Skagit"
click at [1284, 702] on div "Select..." at bounding box center [1215, 693] width 228 height 31
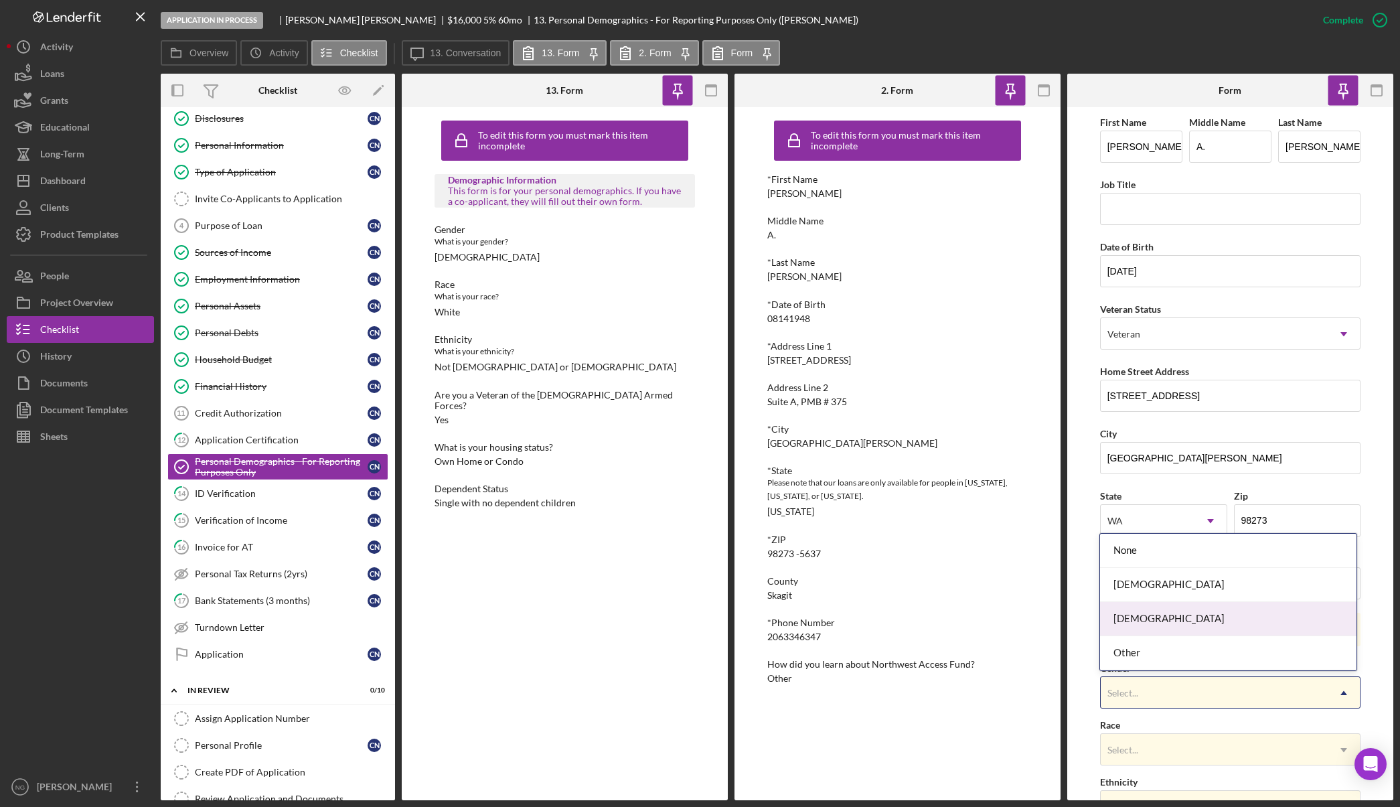
click at [1181, 619] on div "[DEMOGRAPHIC_DATA]" at bounding box center [1228, 619] width 256 height 34
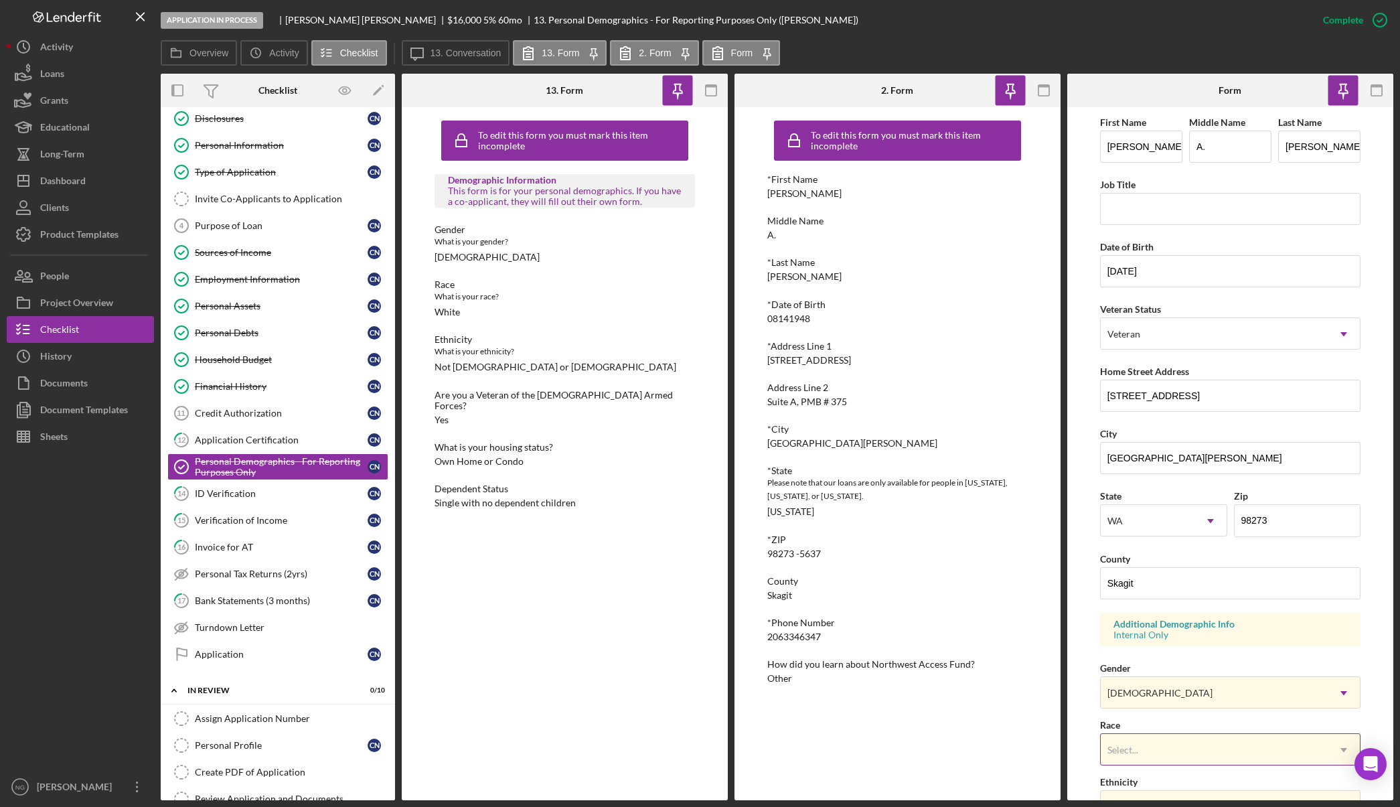
click at [1189, 758] on div "Select..." at bounding box center [1215, 750] width 228 height 31
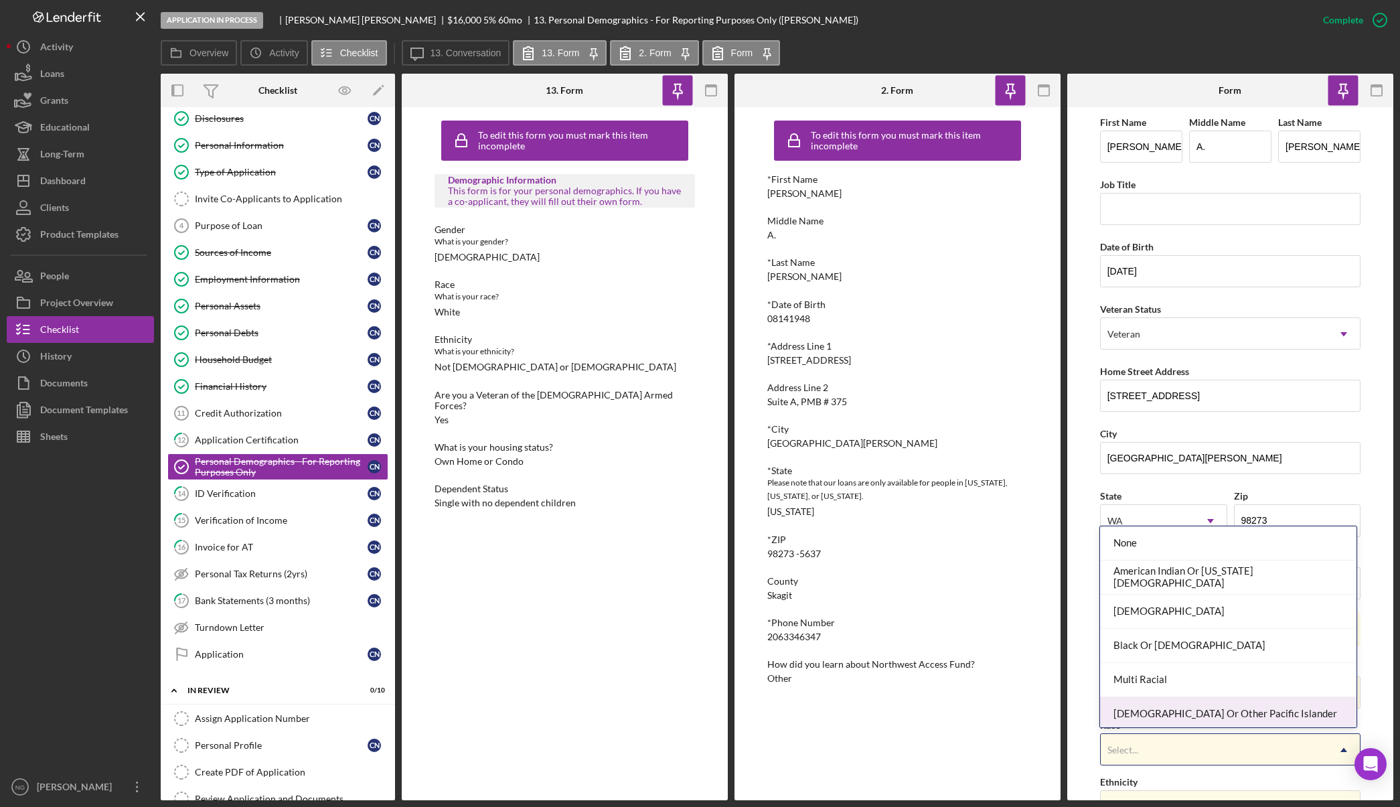
scroll to position [72, 0]
click at [1185, 712] on div "White" at bounding box center [1228, 710] width 256 height 34
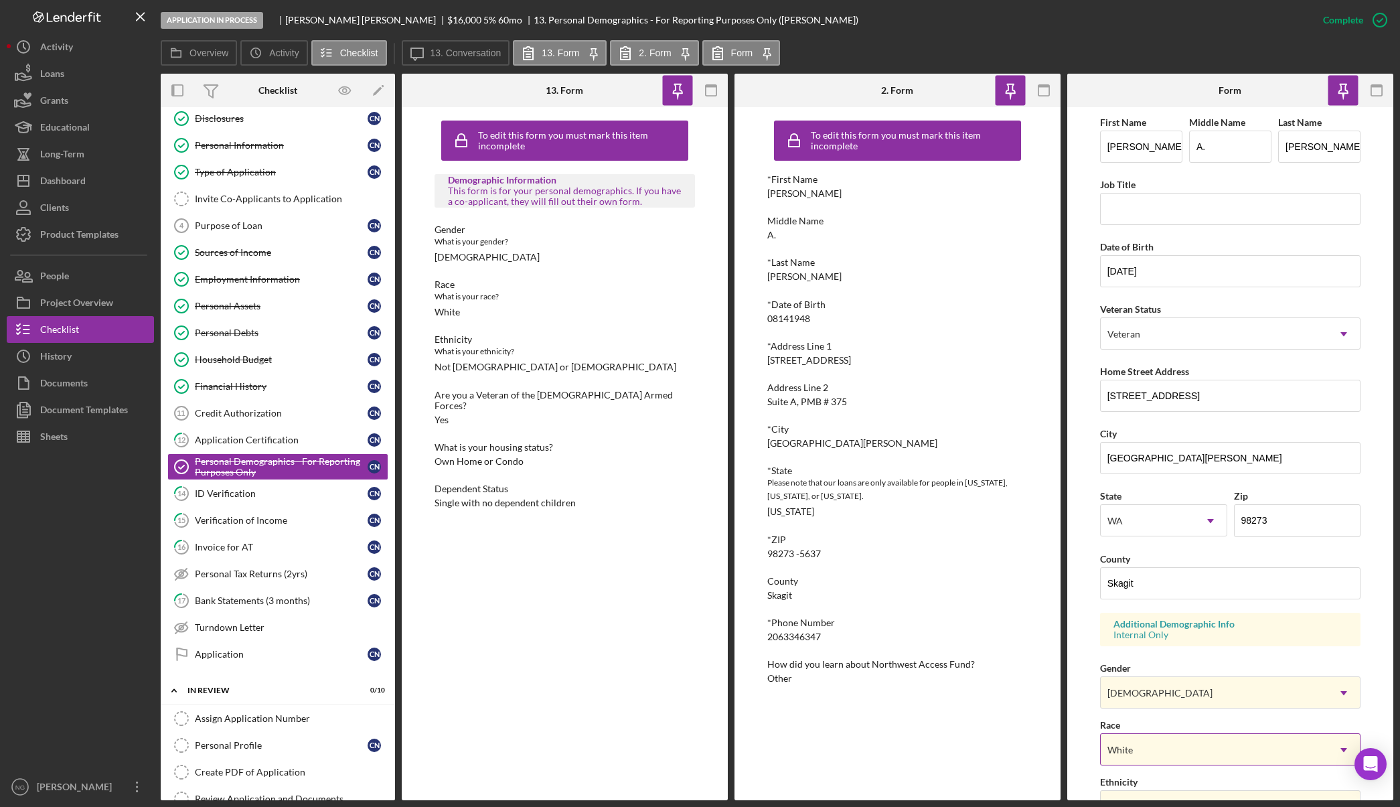
scroll to position [201, 0]
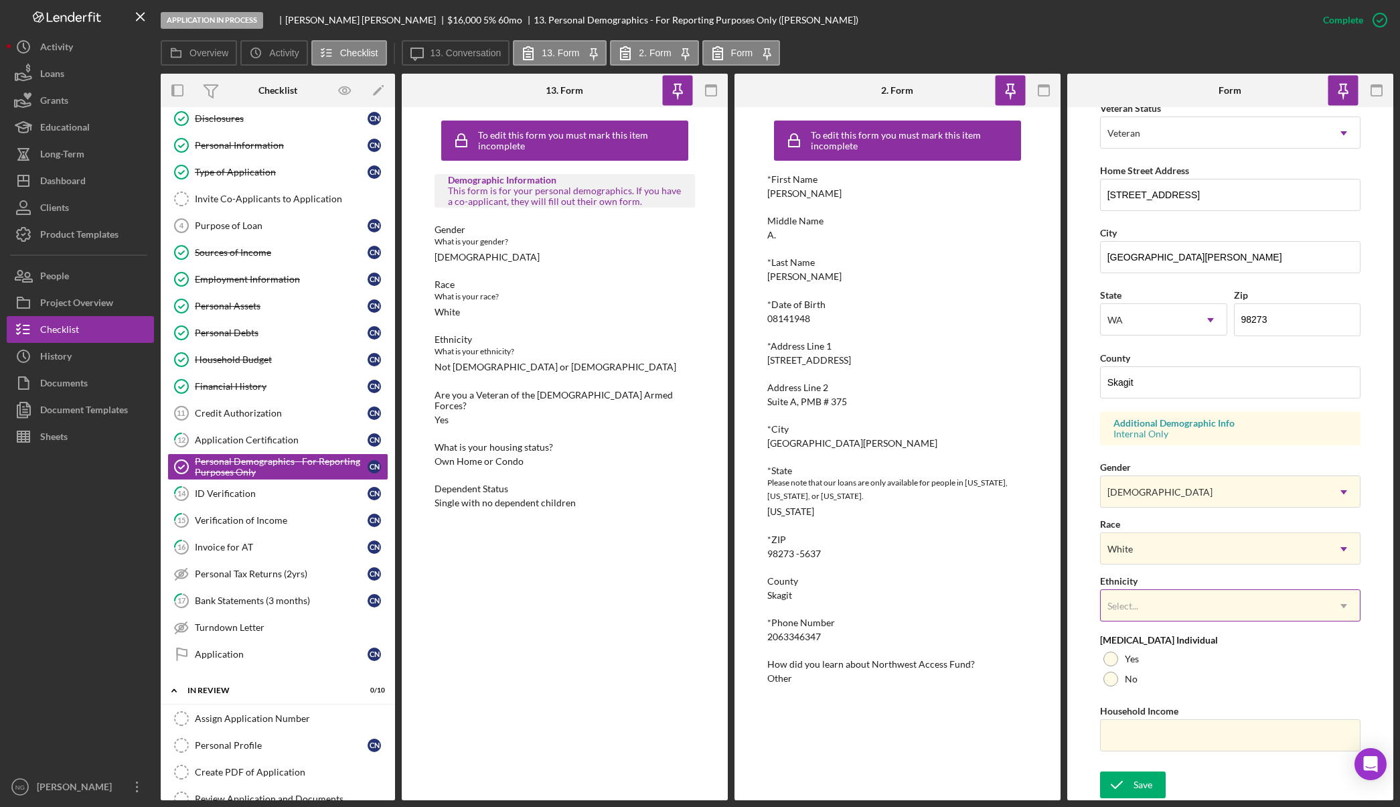
click at [1185, 611] on div "Select..." at bounding box center [1215, 606] width 228 height 31
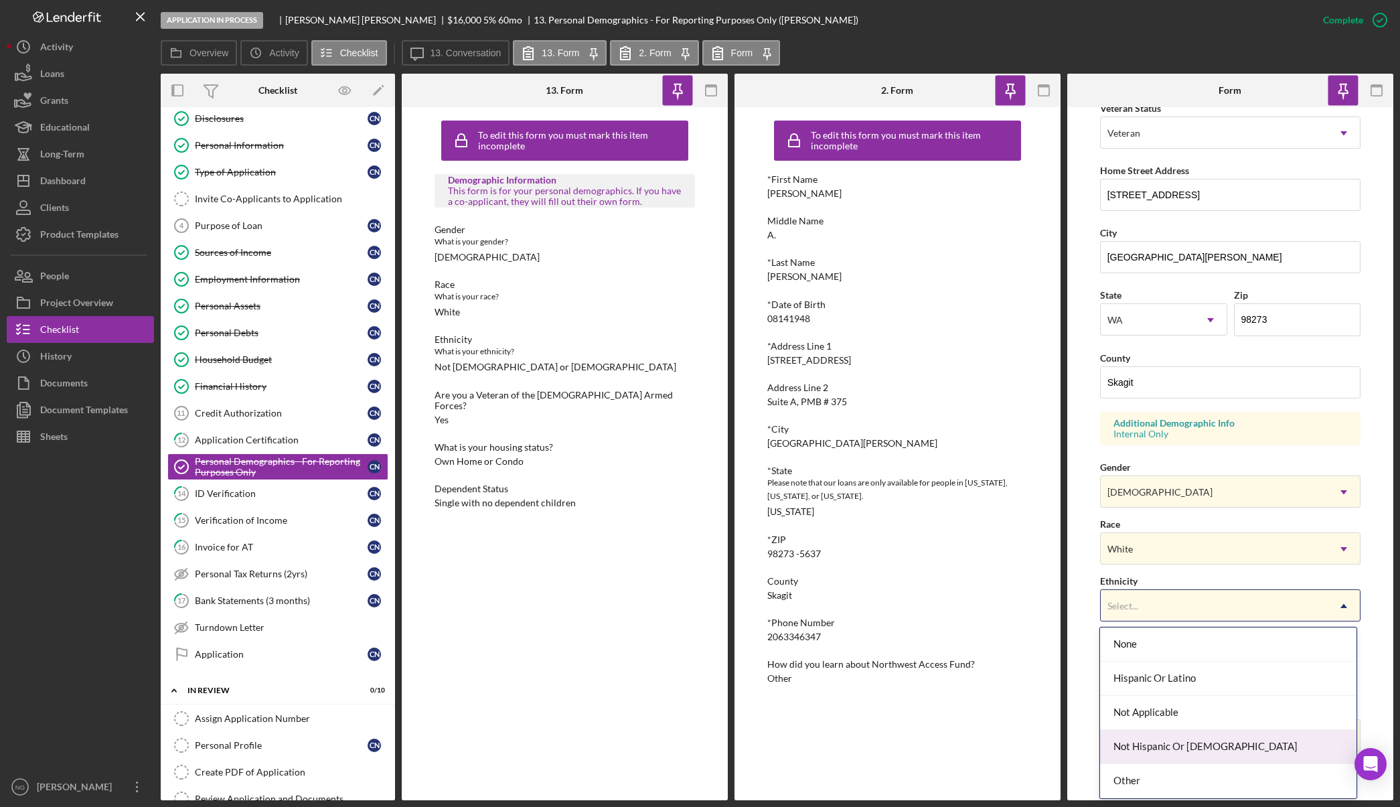
click at [1187, 740] on div "Not Hispanic Or [DEMOGRAPHIC_DATA]" at bounding box center [1228, 747] width 256 height 34
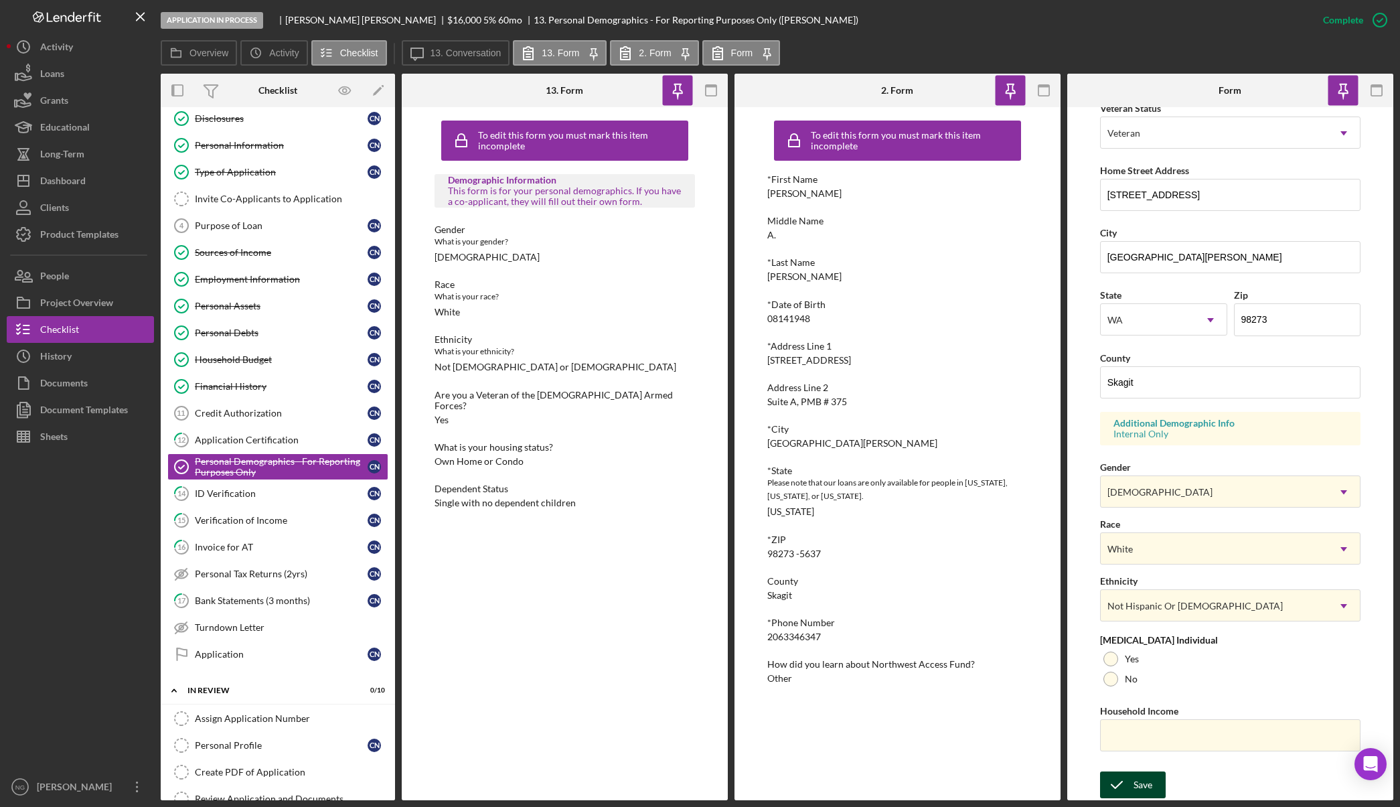
click at [1141, 788] on div "Save" at bounding box center [1143, 784] width 19 height 27
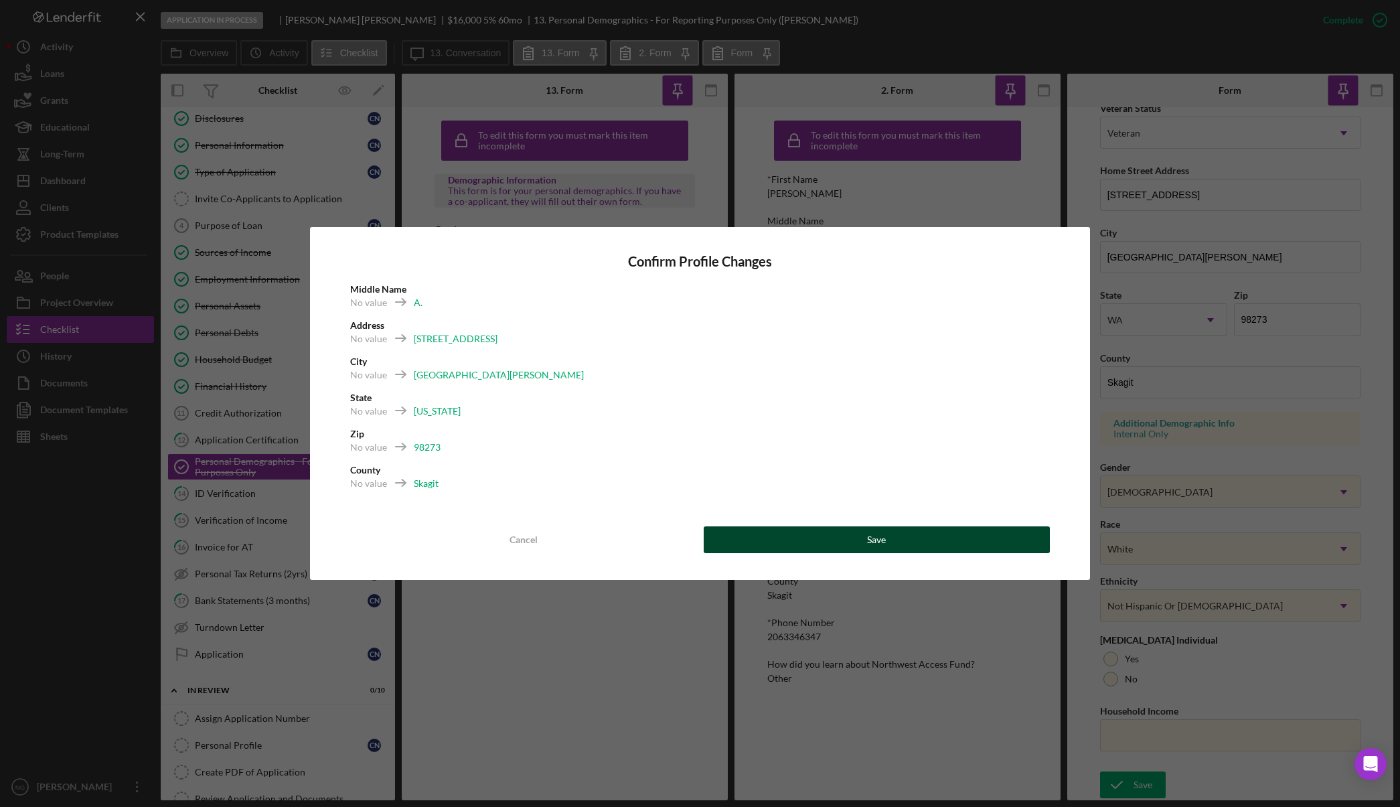
click at [951, 538] on button "Save" at bounding box center [877, 539] width 347 height 27
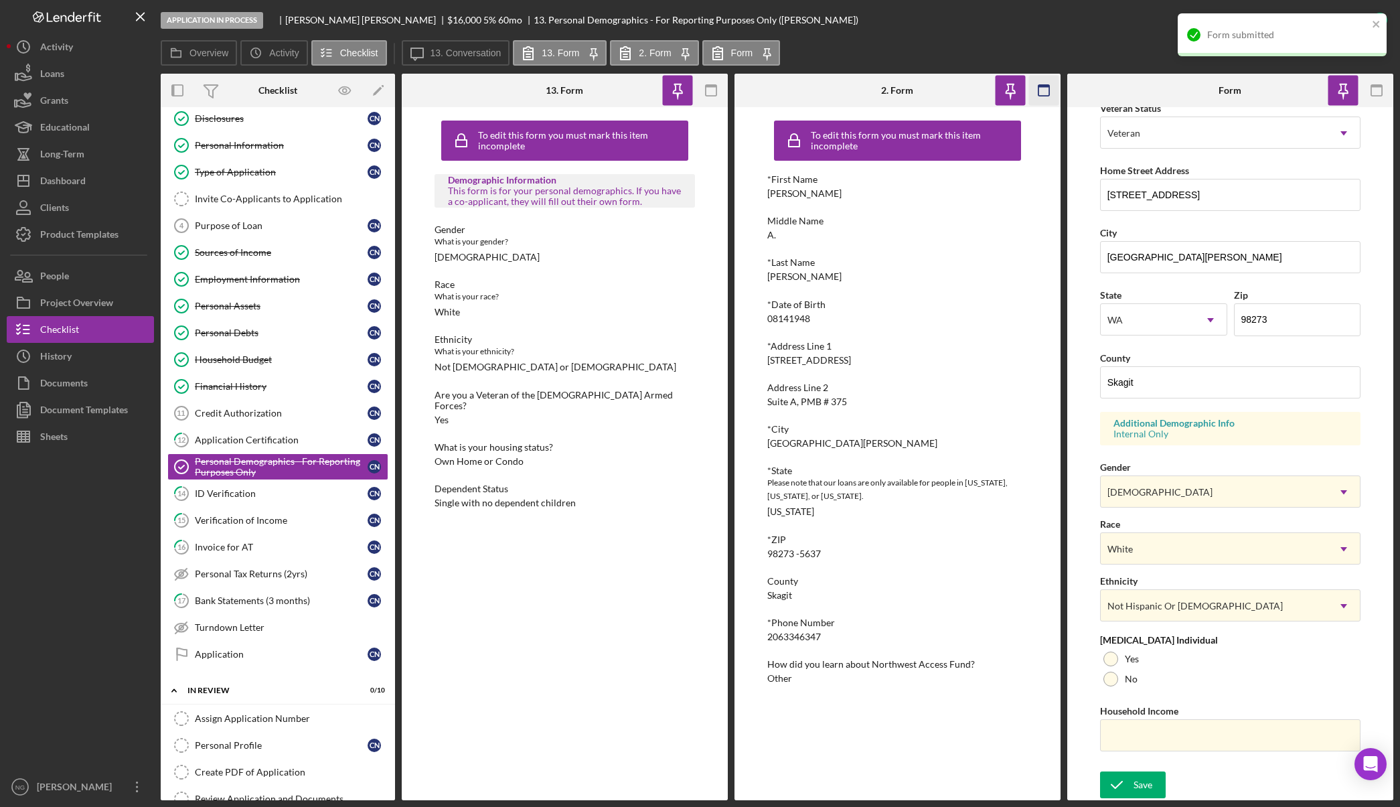
click at [1037, 94] on icon "button" at bounding box center [1044, 91] width 30 height 30
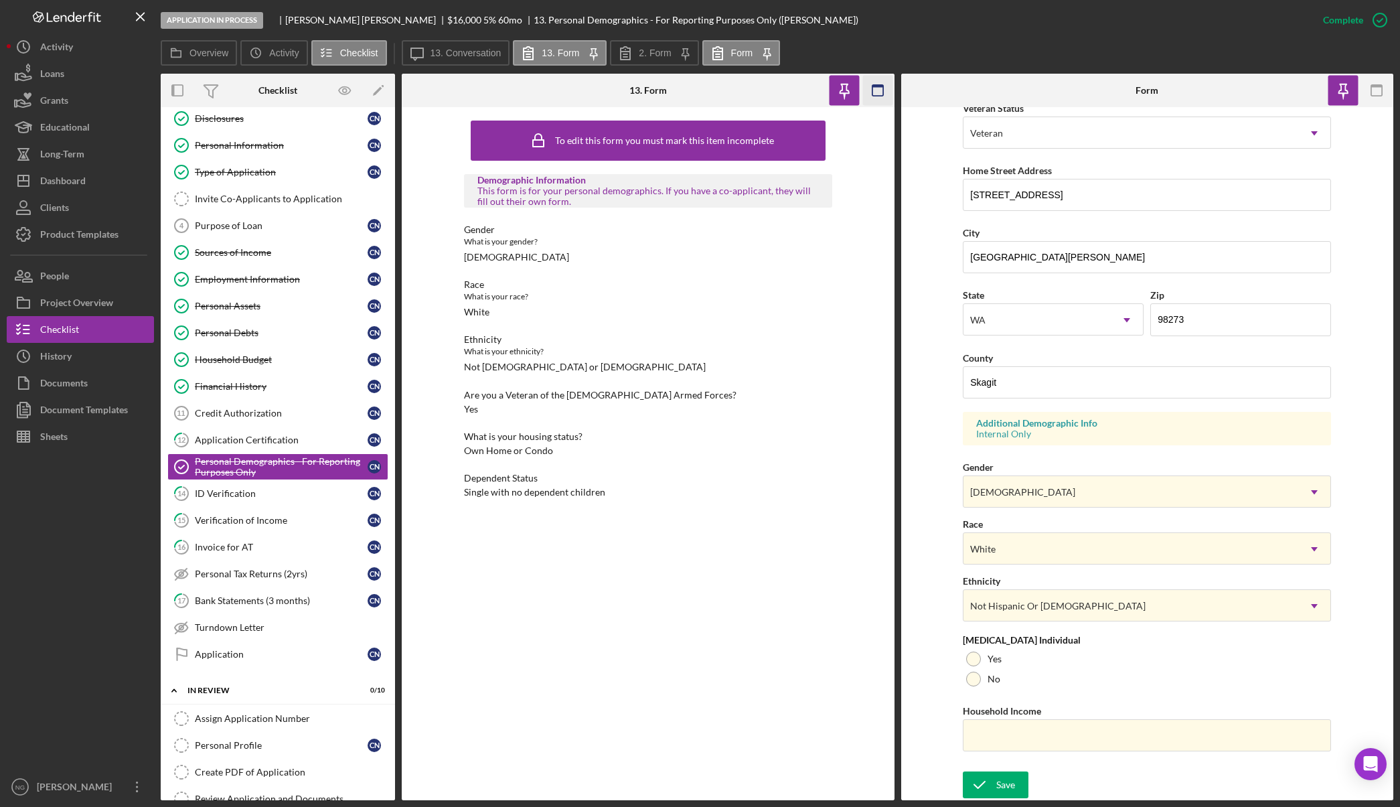
click at [885, 89] on icon "button" at bounding box center [877, 91] width 30 height 30
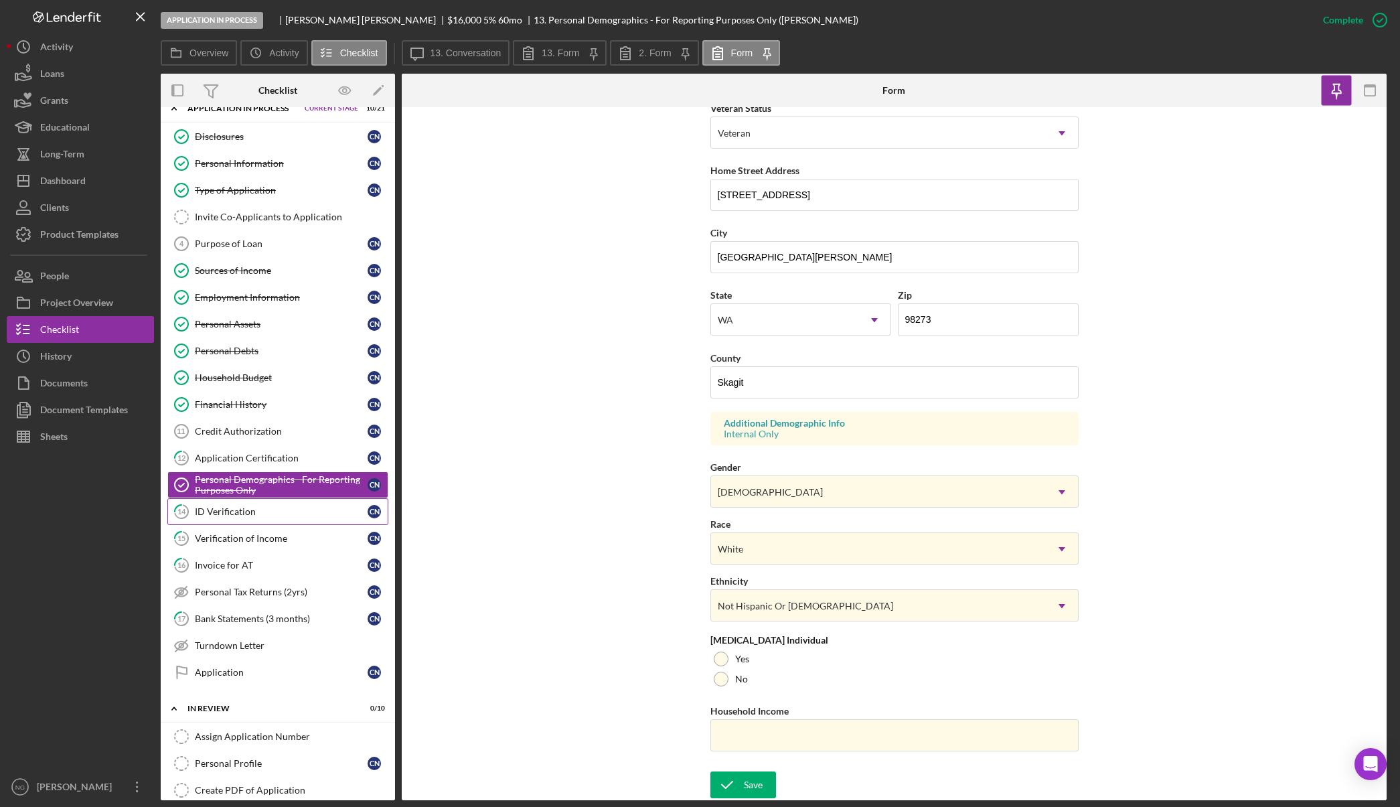
scroll to position [0, 0]
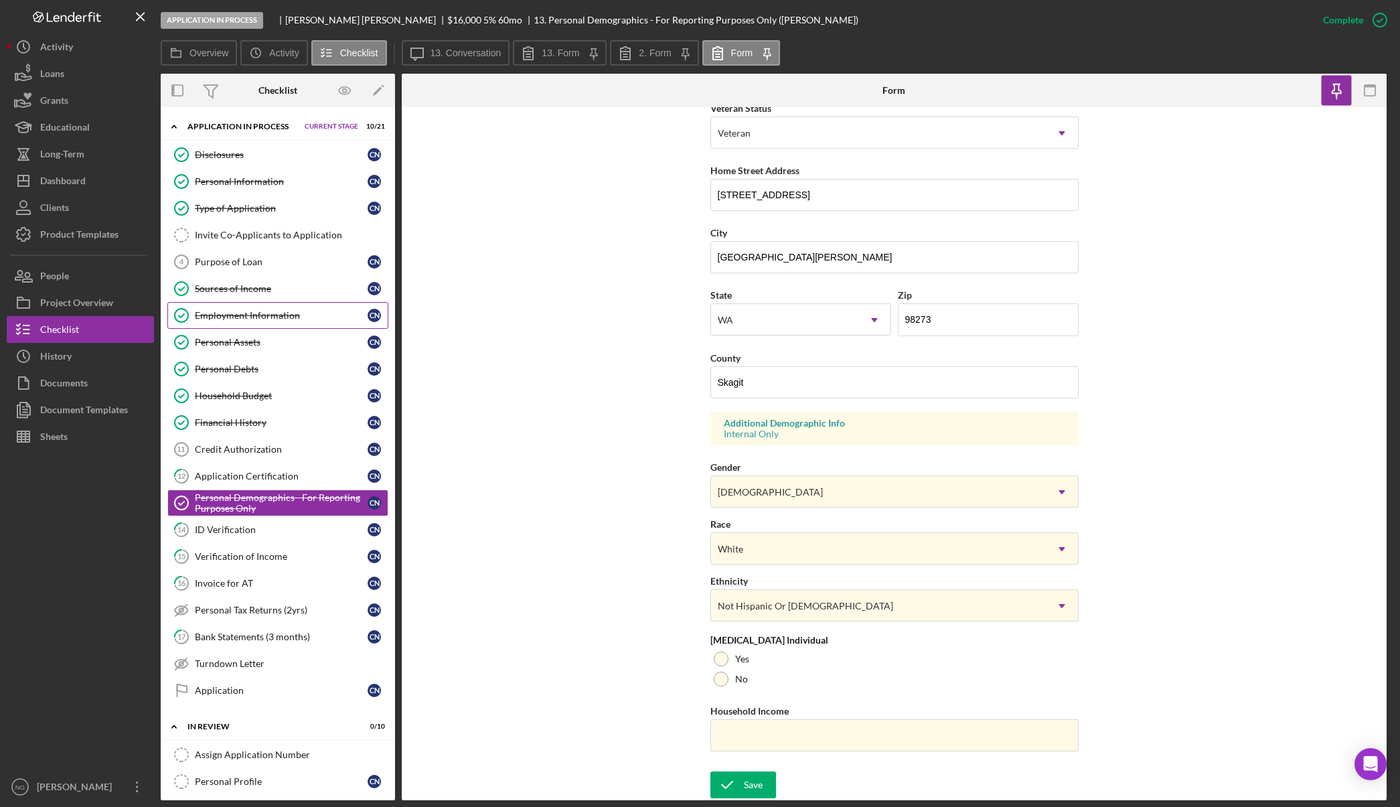
click at [304, 313] on div "Employment Information" at bounding box center [281, 315] width 173 height 11
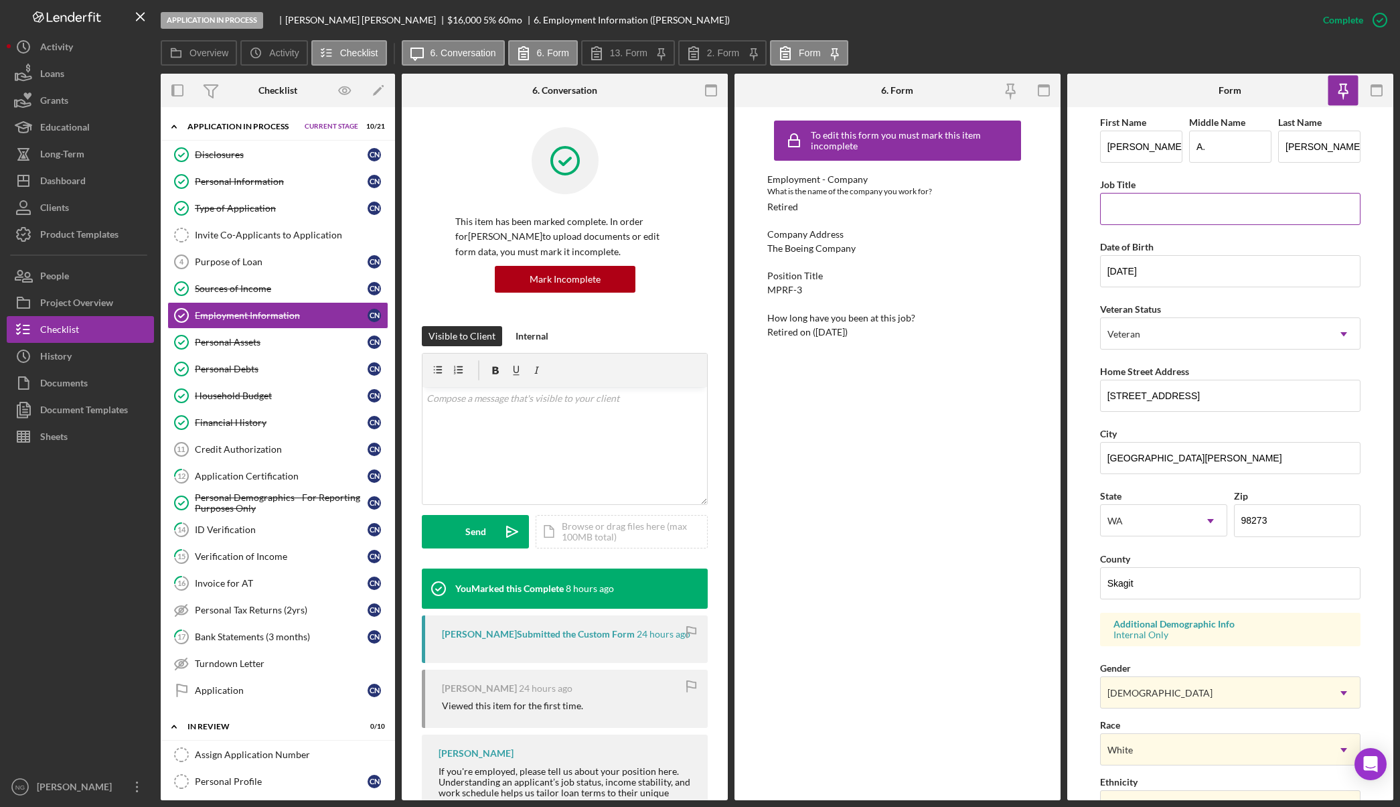
click at [1154, 206] on input "Job Title" at bounding box center [1230, 209] width 261 height 32
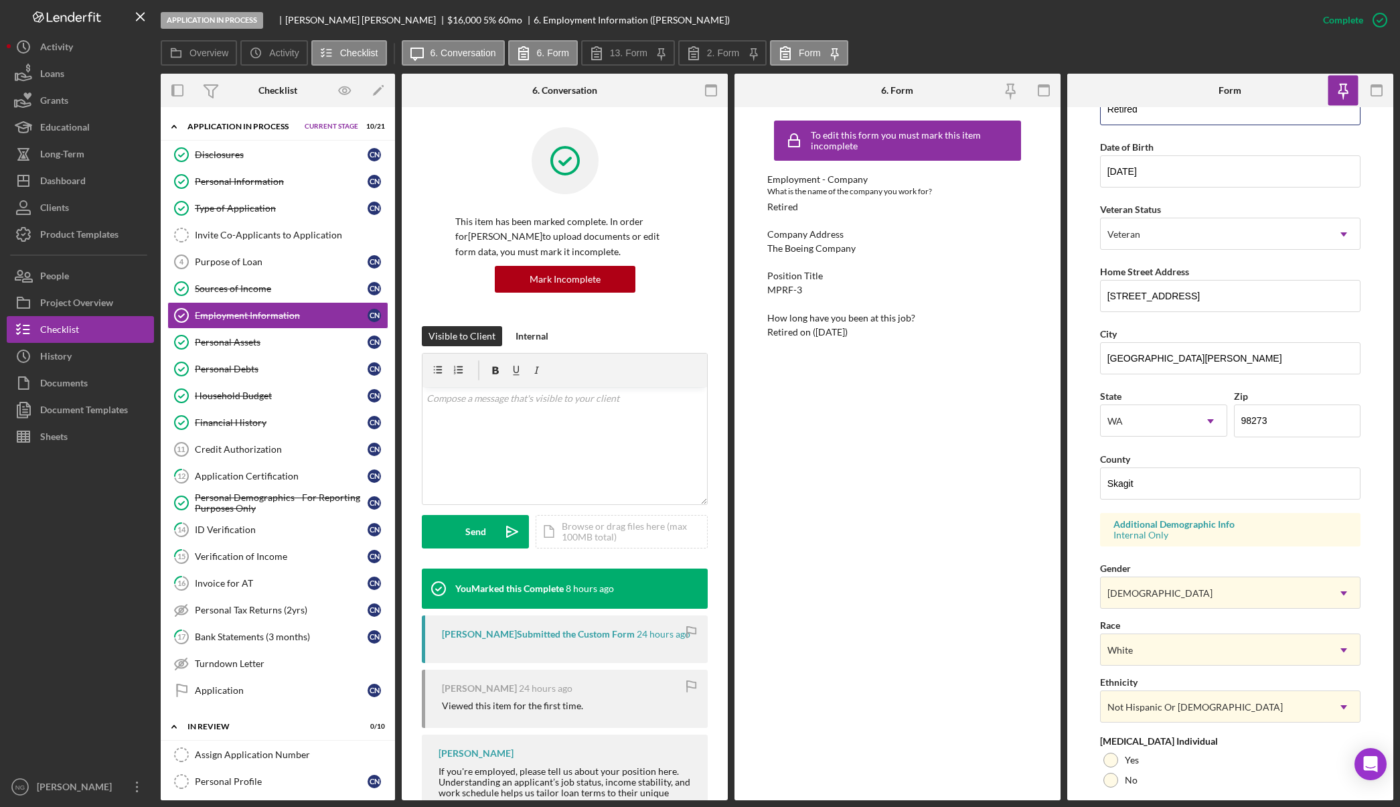
scroll to position [201, 0]
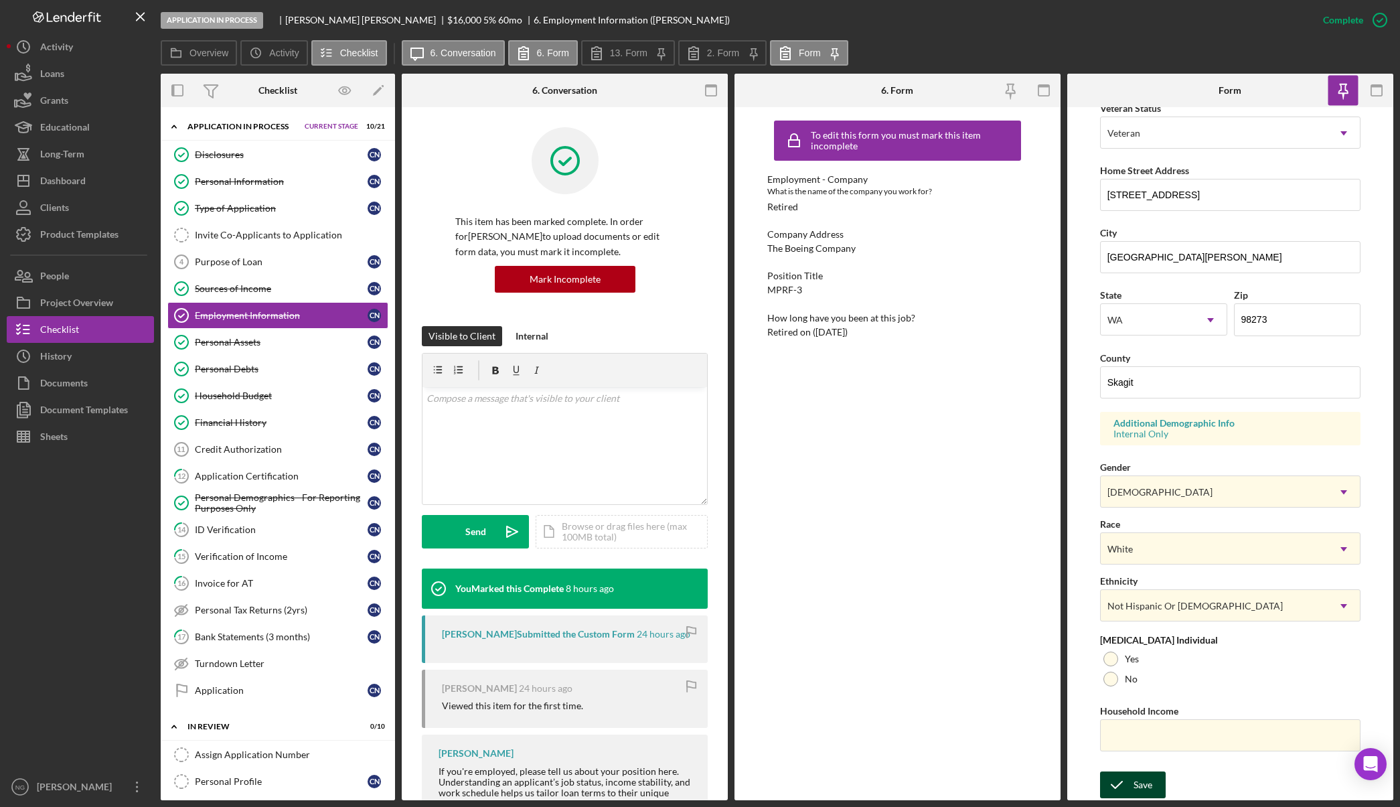
type input "Retired"
click at [1144, 776] on div "Save" at bounding box center [1143, 784] width 19 height 27
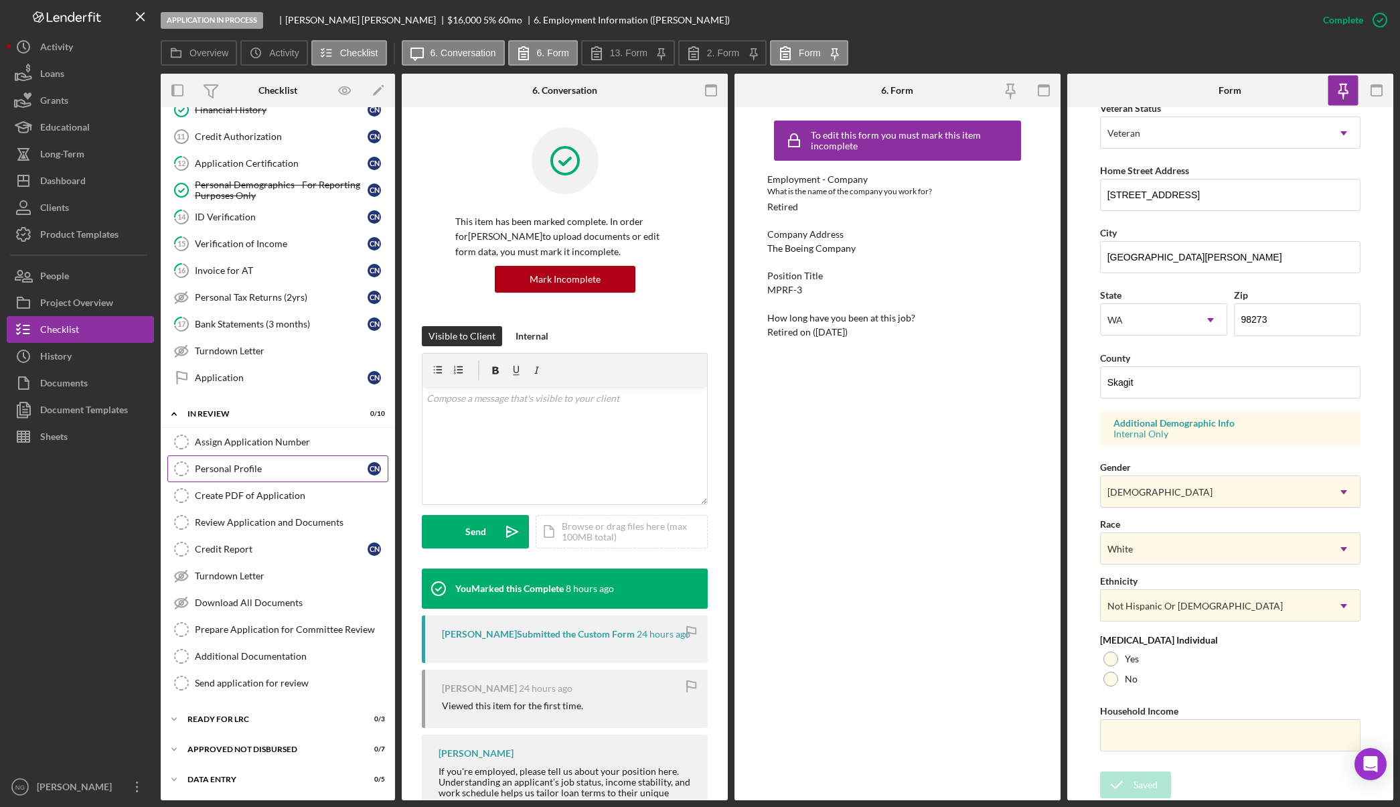
click at [274, 463] on div "Personal Profile" at bounding box center [281, 468] width 173 height 11
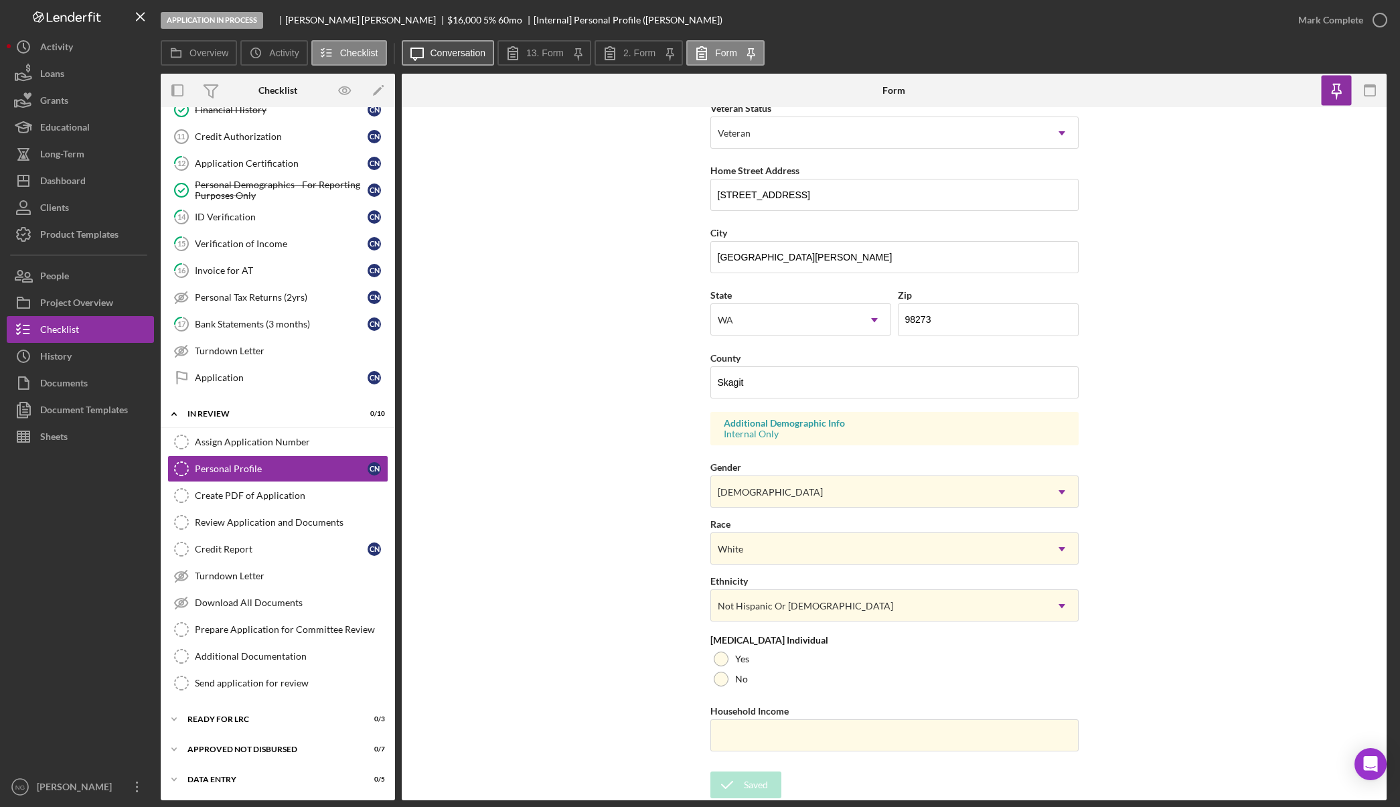
click at [484, 52] on label "Conversation" at bounding box center [459, 53] width 56 height 11
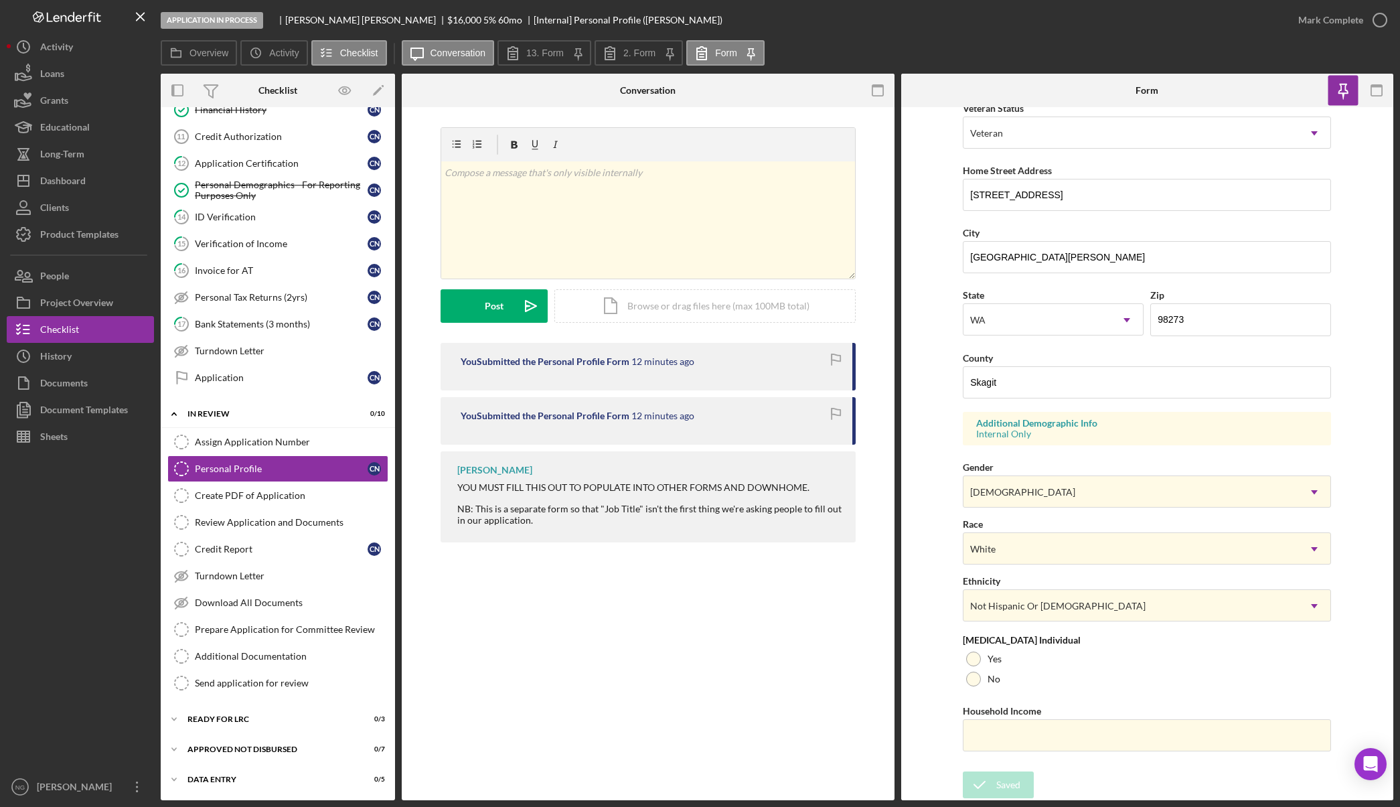
click at [564, 628] on div "Personal Profile Personal Profile v Color teal Color pink Remove color Add row …" at bounding box center [648, 453] width 493 height 693
click at [524, 724] on div "Personal Profile Personal Profile v Color teal Color pink Remove color Add row …" at bounding box center [648, 453] width 493 height 693
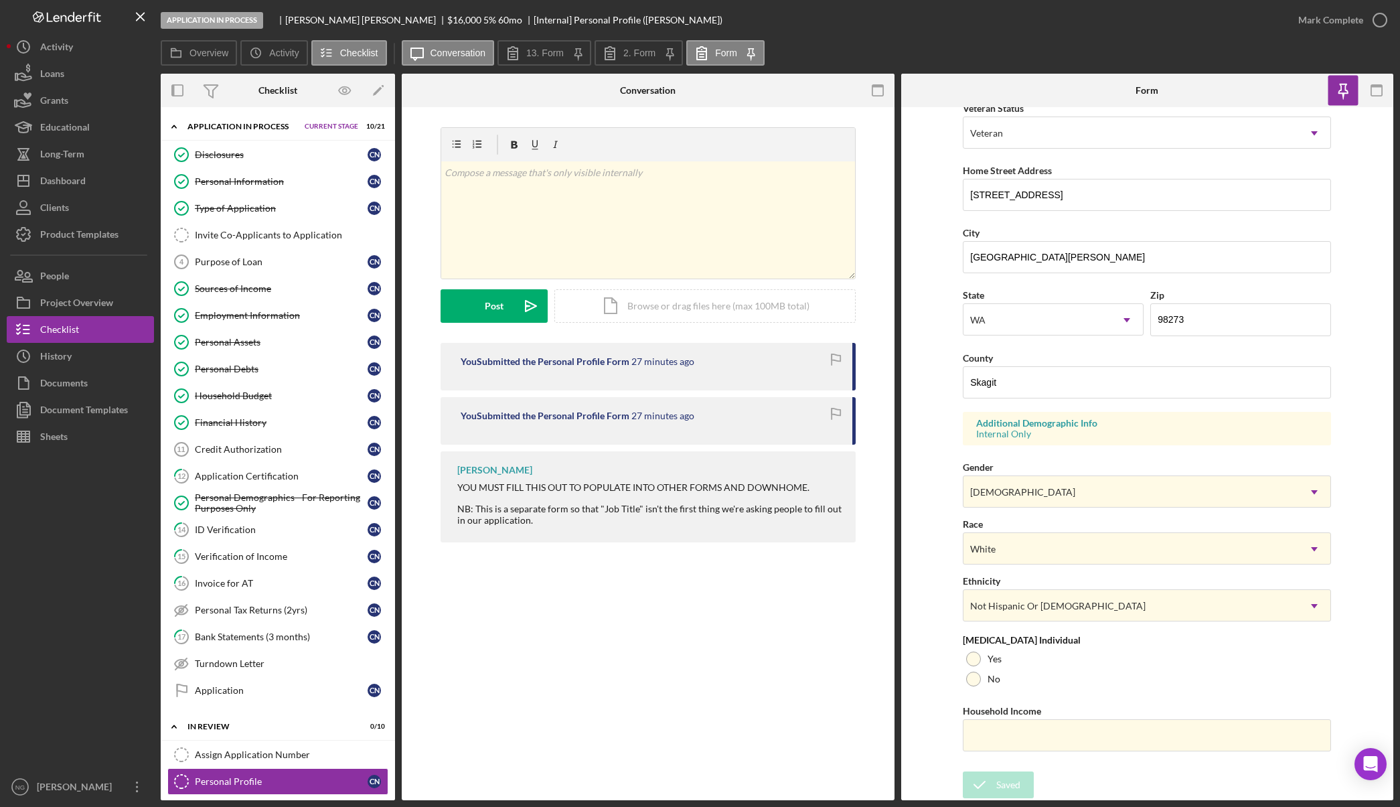
click at [658, 613] on div "Personal Profile Personal Profile v Color teal Color pink Remove color Add row …" at bounding box center [648, 453] width 493 height 693
click at [94, 189] on button "Icon/Dashboard Dashboard" at bounding box center [80, 180] width 147 height 27
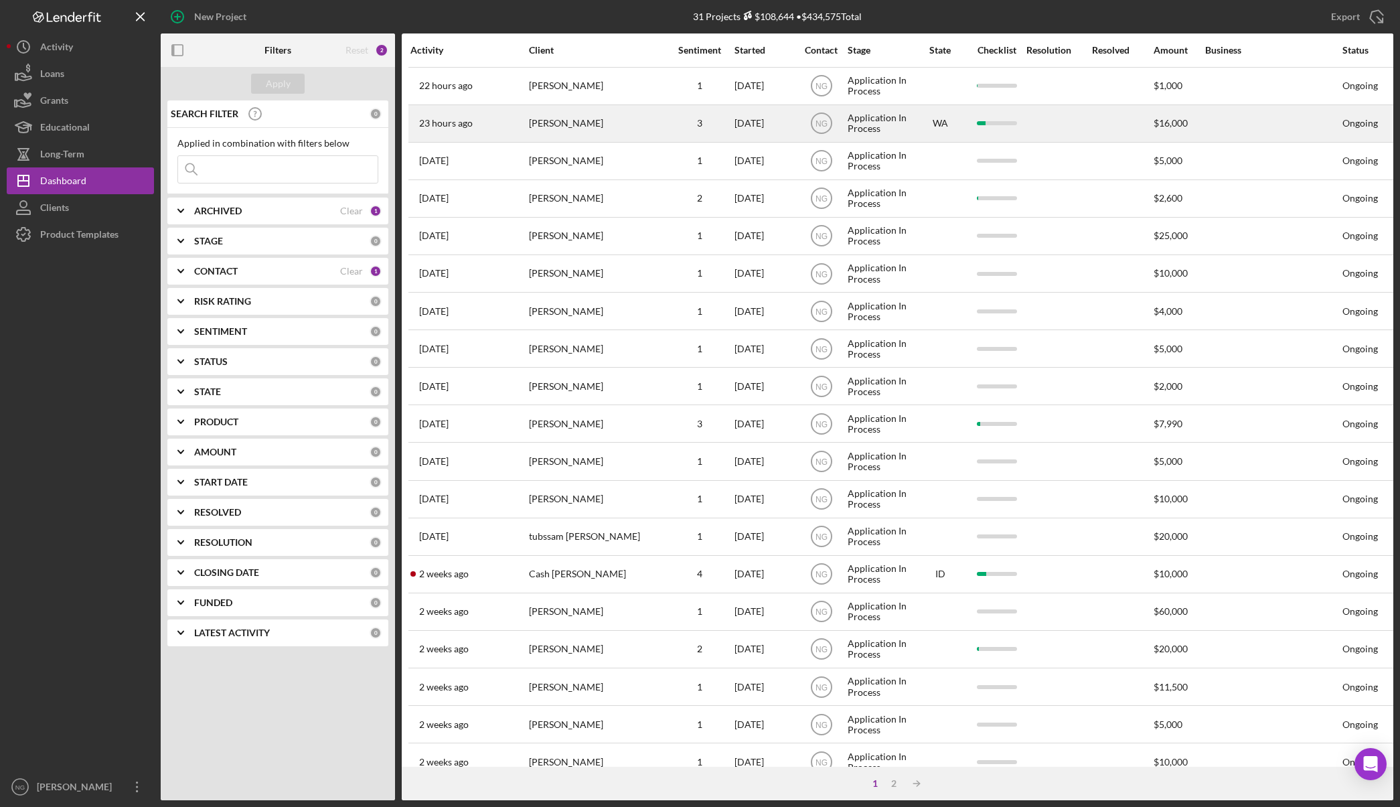
click at [588, 121] on div "[PERSON_NAME]" at bounding box center [596, 123] width 134 height 35
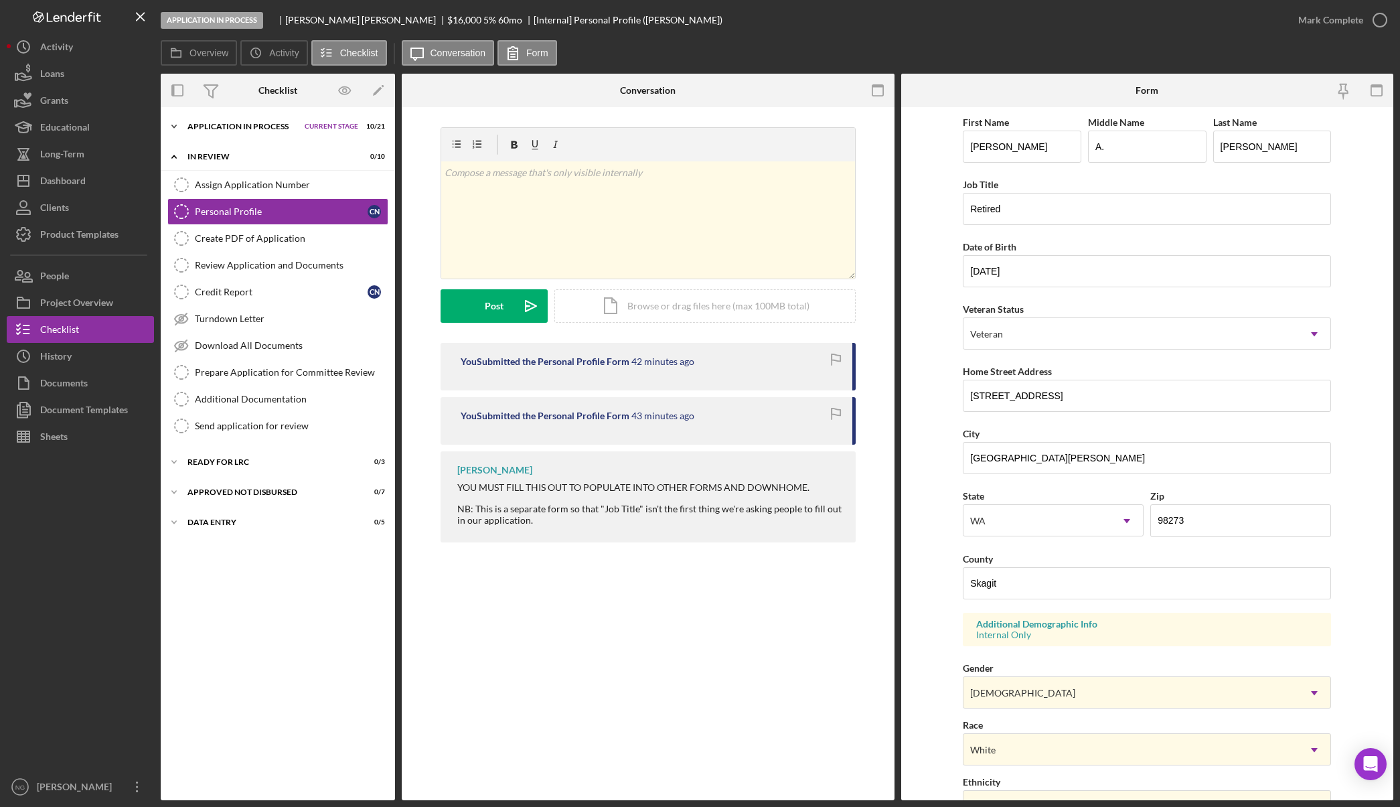
click at [244, 130] on div "Application In Process" at bounding box center [242, 127] width 110 height 8
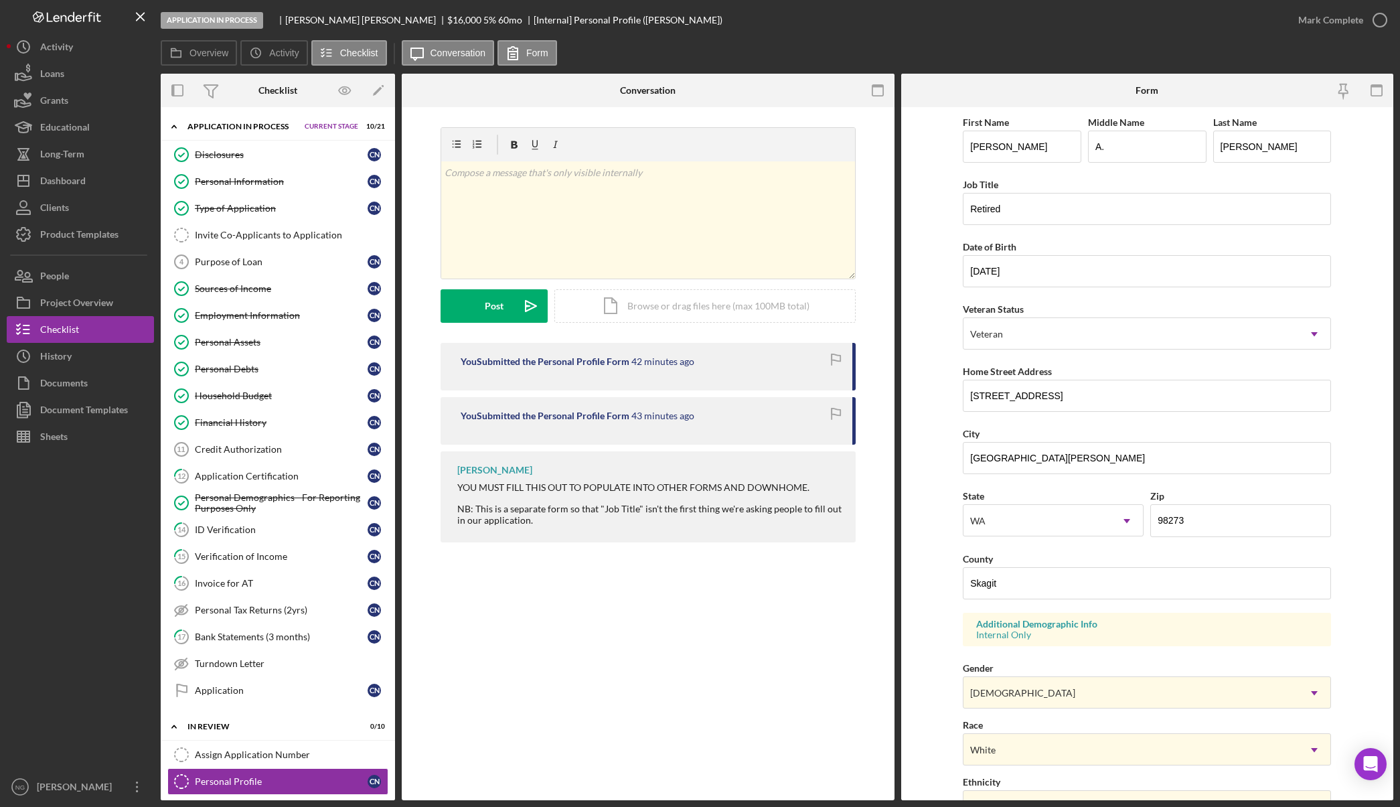
scroll to position [134, 0]
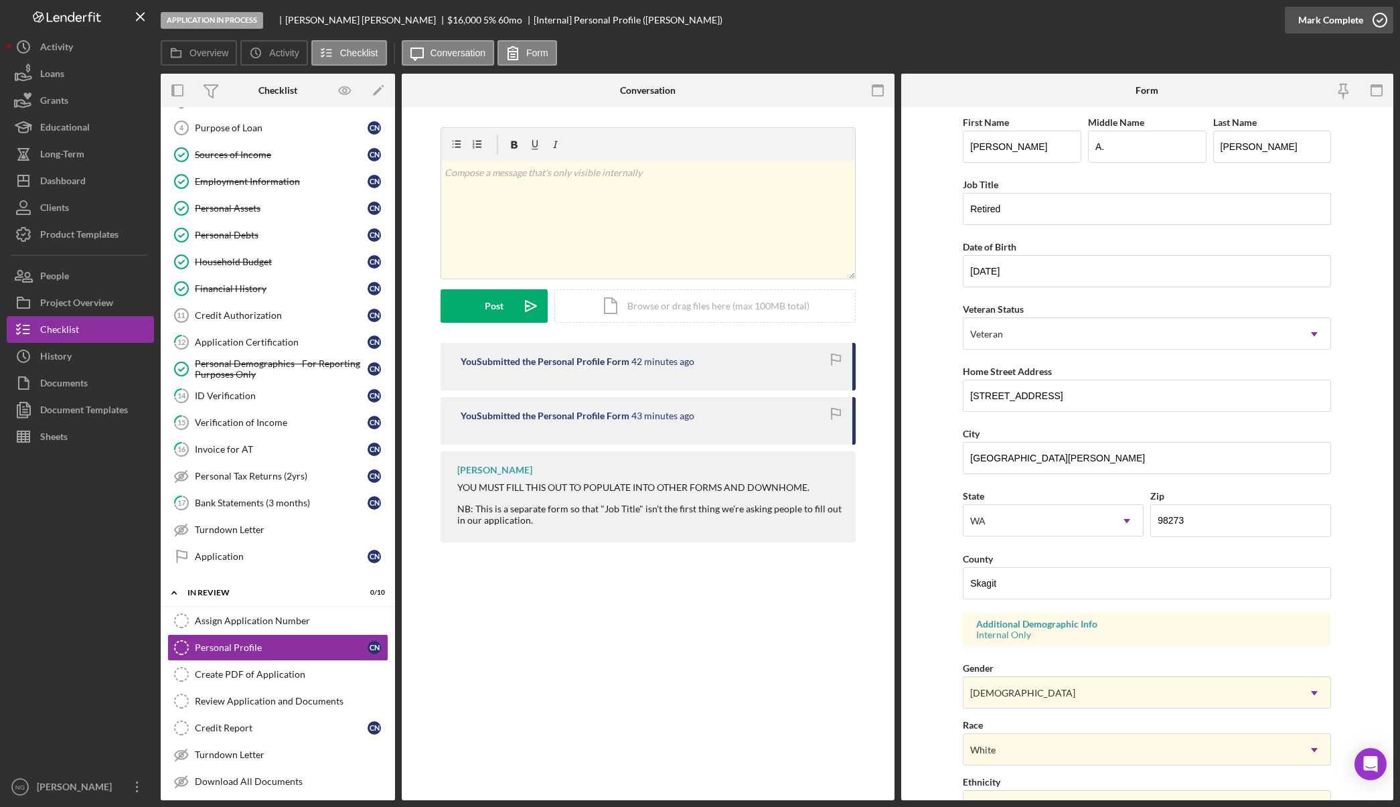
click at [1373, 20] on icon "button" at bounding box center [1379, 19] width 33 height 33
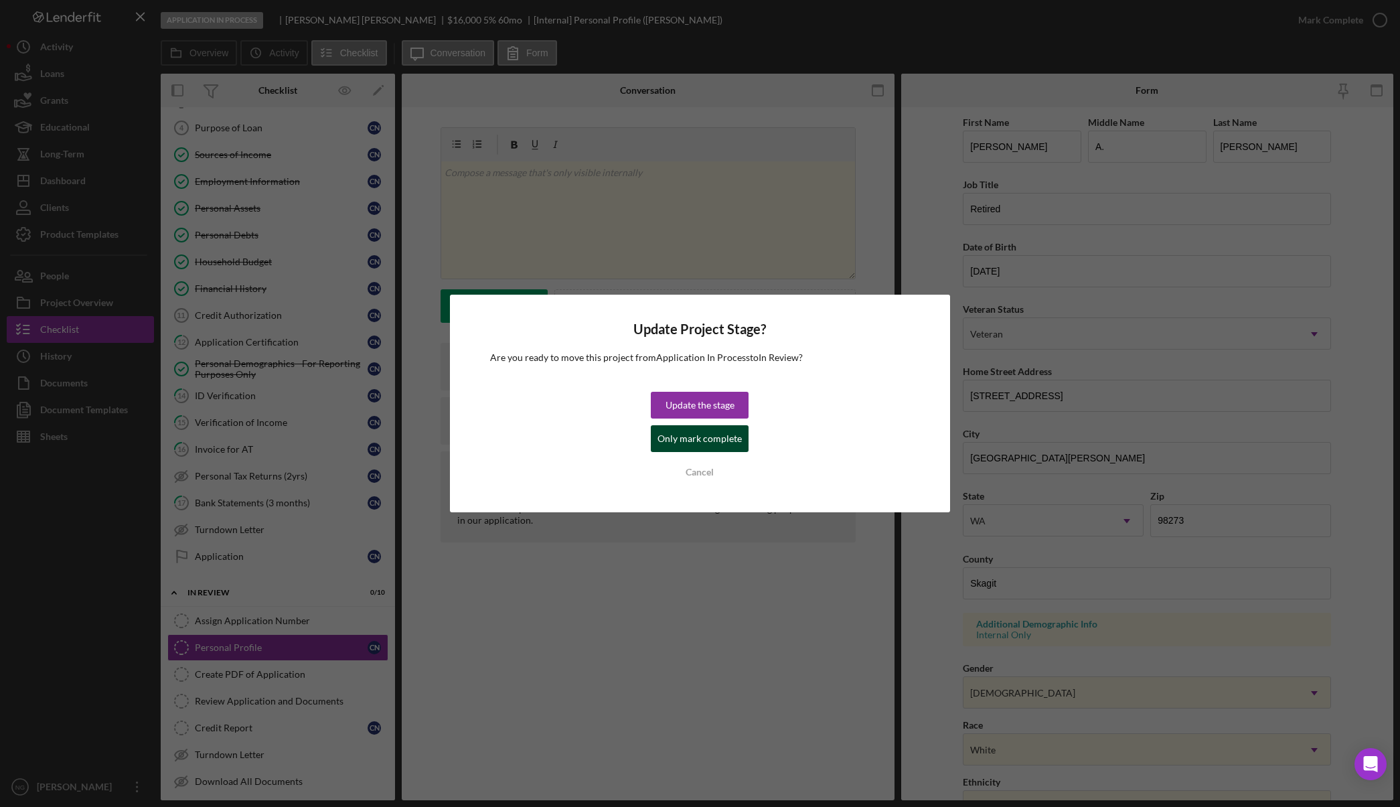
click at [720, 442] on div "Only mark complete" at bounding box center [700, 438] width 84 height 27
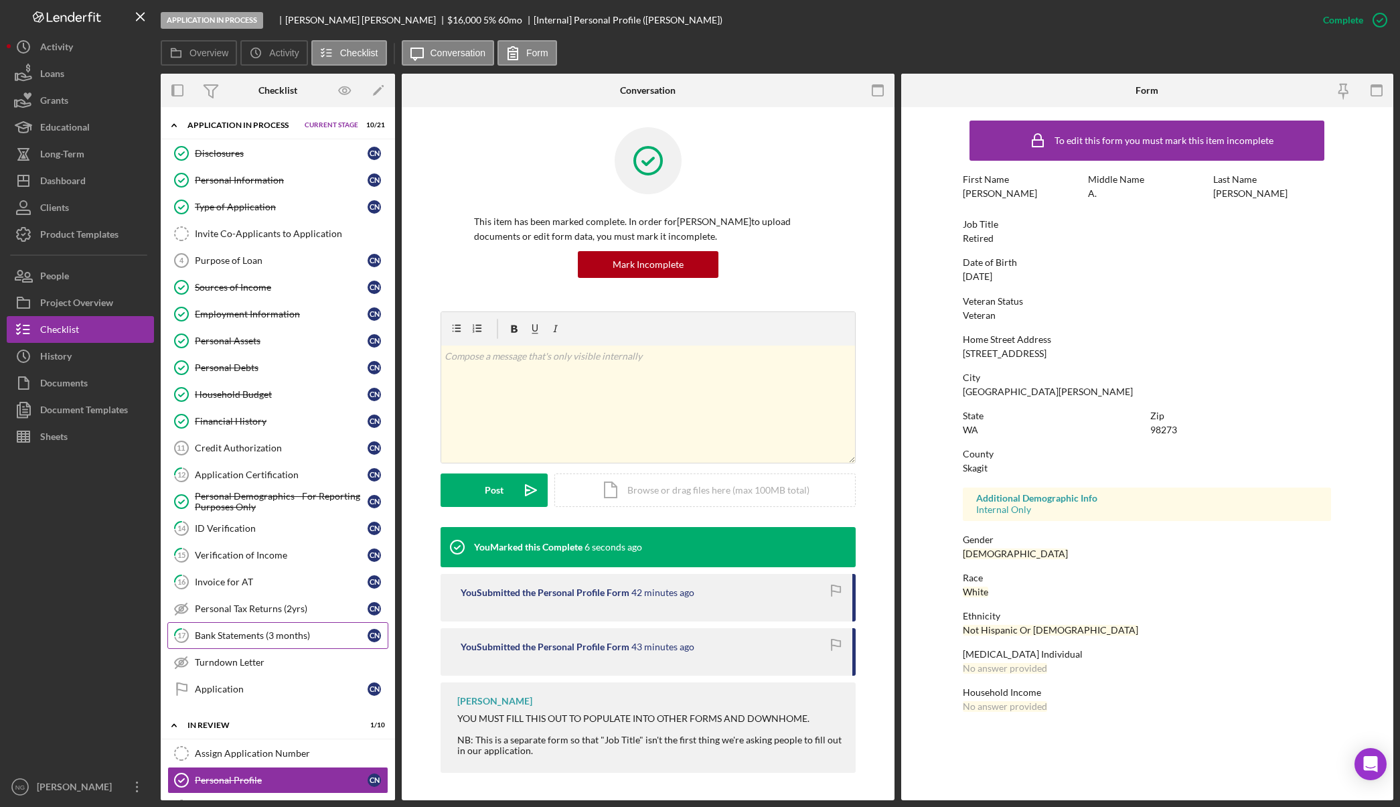
scroll to position [0, 0]
